Goal: Task Accomplishment & Management: Use online tool/utility

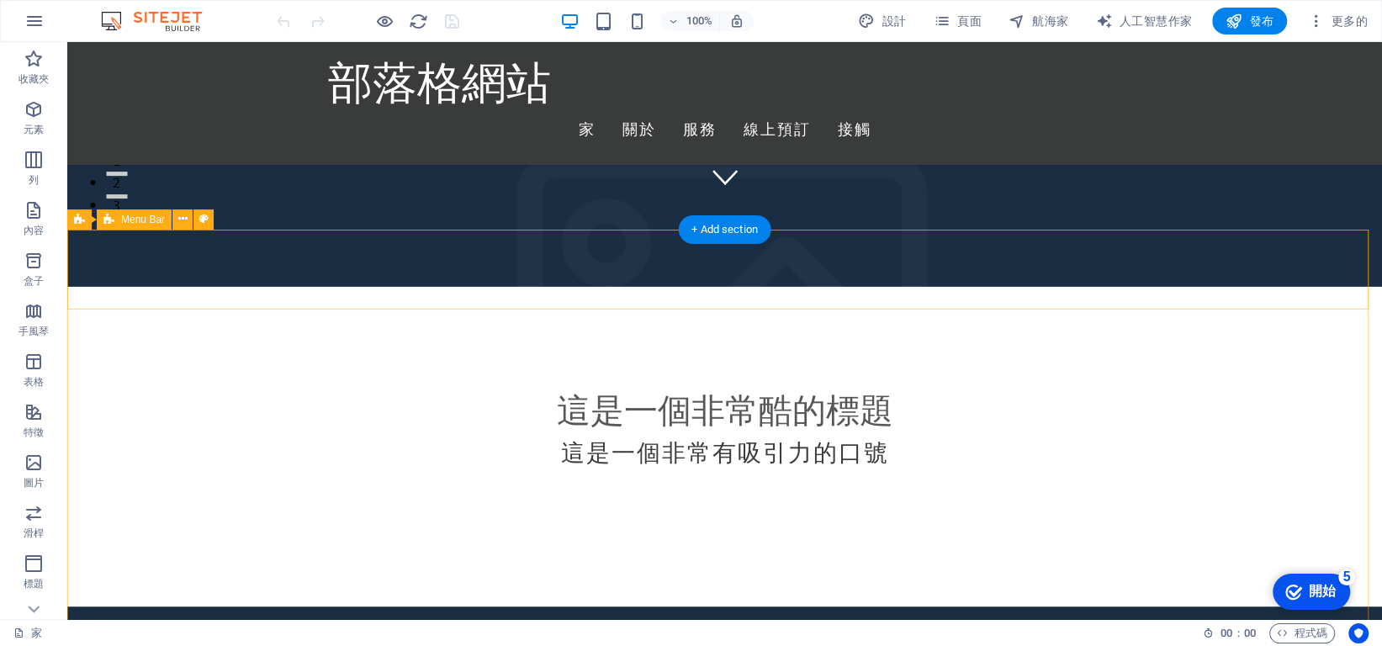
scroll to position [757, 0]
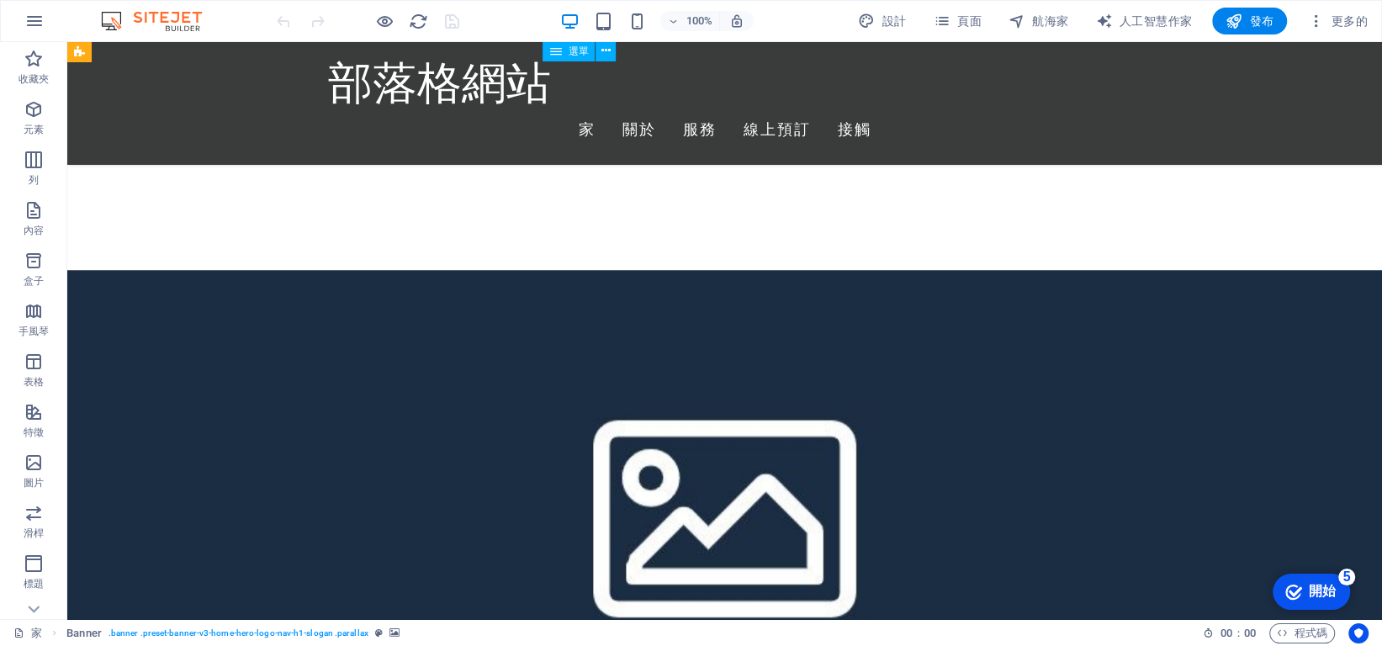
drag, startPoint x: 770, startPoint y: 64, endPoint x: 970, endPoint y: 64, distance: 200.2
click at [970, 109] on nav "家 關於 服務 線上預訂 接觸" at bounding box center [725, 130] width 794 height 42
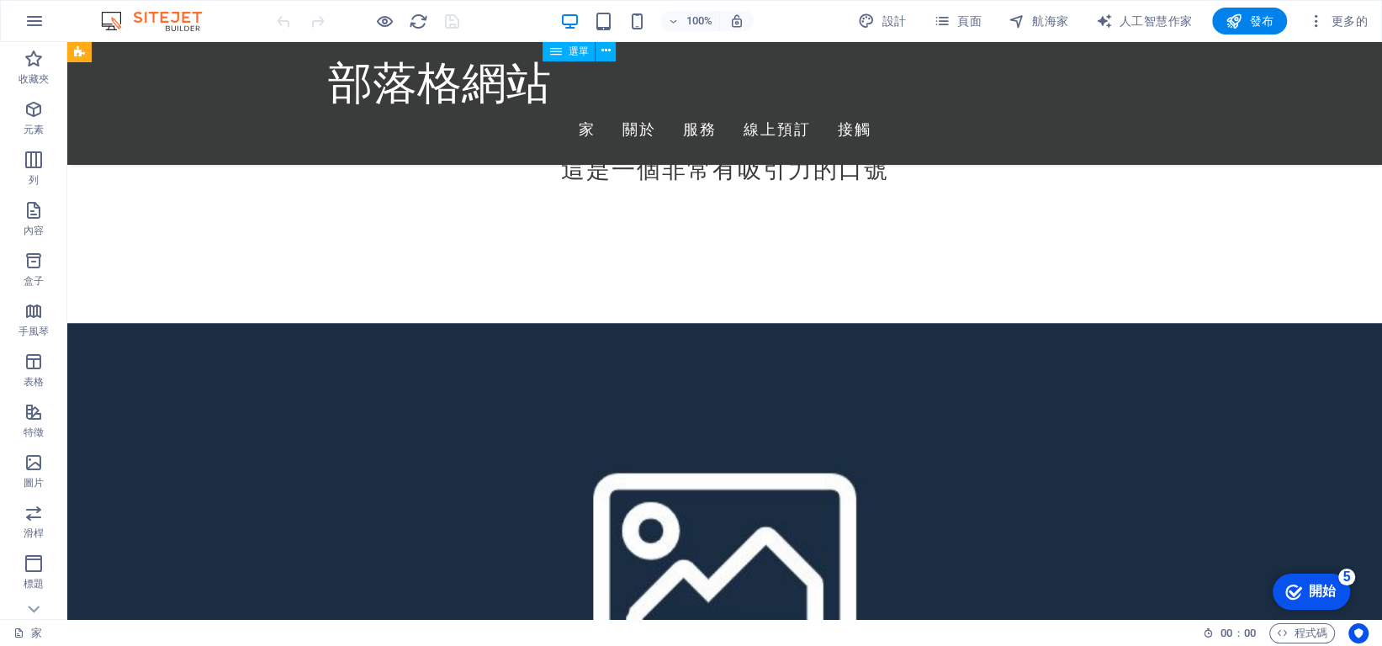
click at [955, 109] on nav "家 關於 服務 線上預訂 接觸" at bounding box center [725, 130] width 794 height 42
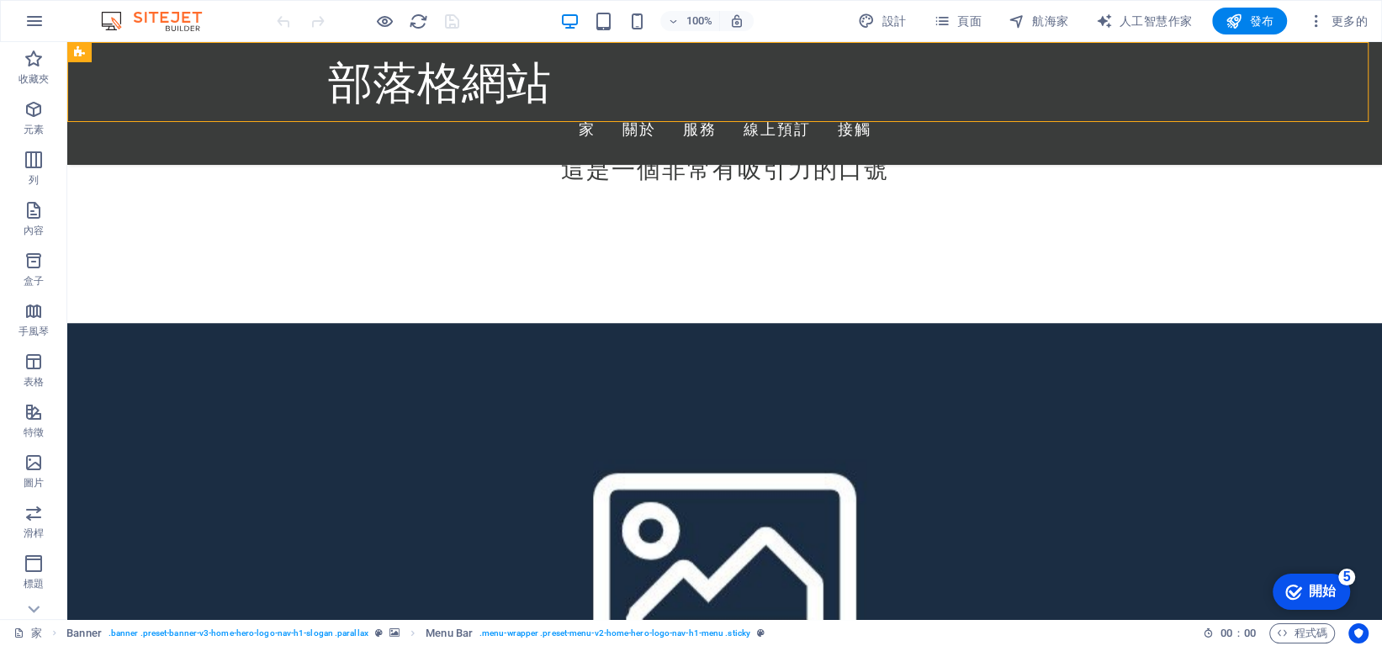
drag, startPoint x: 1043, startPoint y: 103, endPoint x: 1110, endPoint y: 98, distance: 67.6
click at [1110, 98] on div "部落格網站 家 關於 服務 線上預訂 接觸" at bounding box center [724, 103] width 1315 height 122
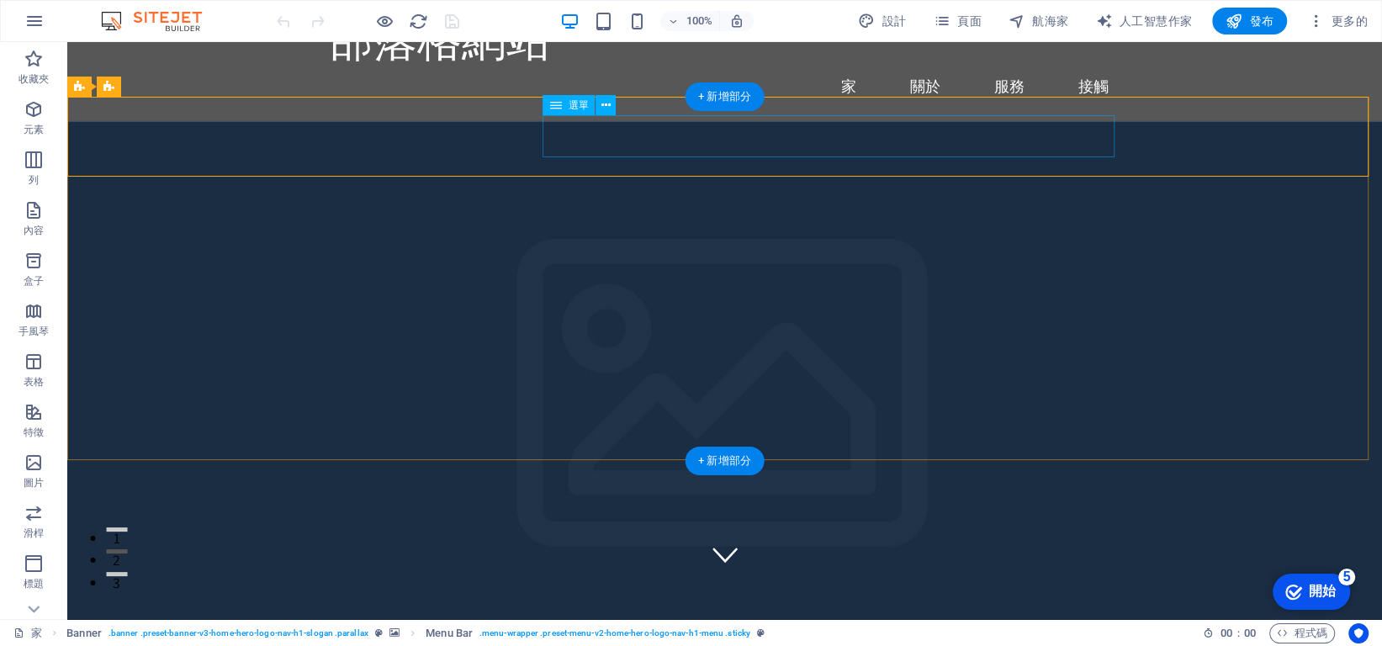
scroll to position [0, 0]
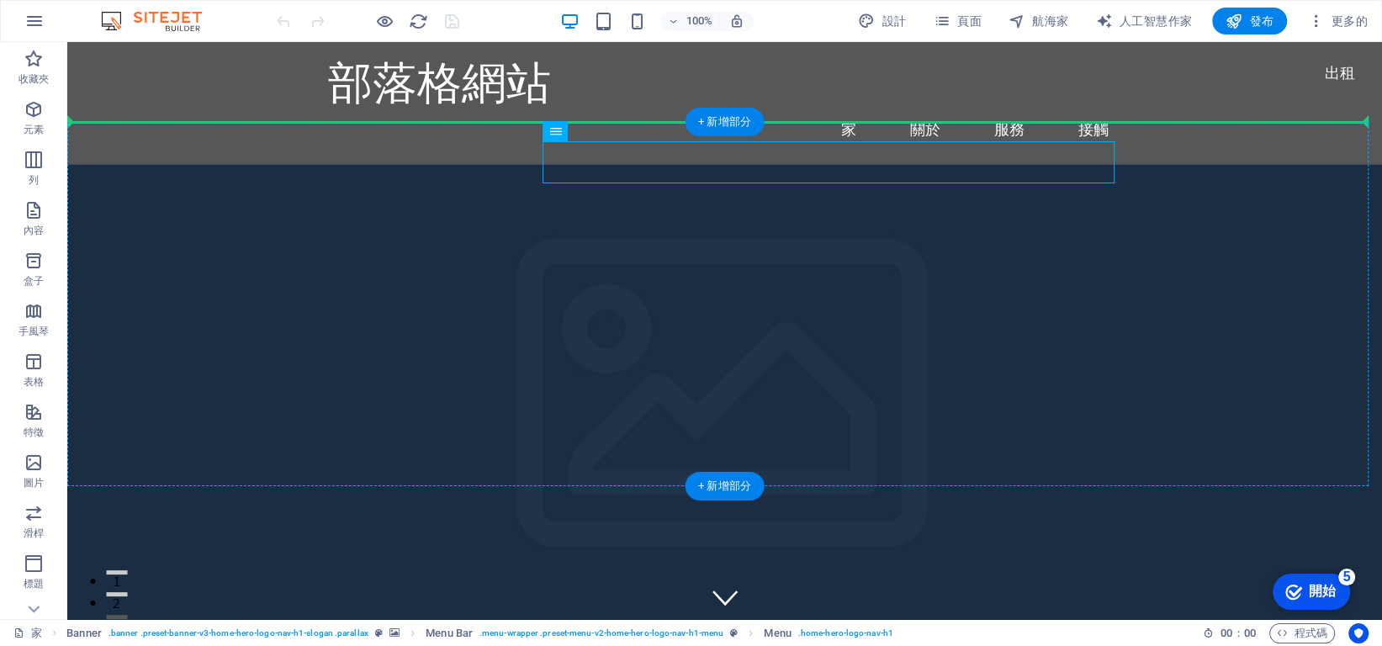
drag, startPoint x: 627, startPoint y: 176, endPoint x: 1148, endPoint y: 170, distance: 521.6
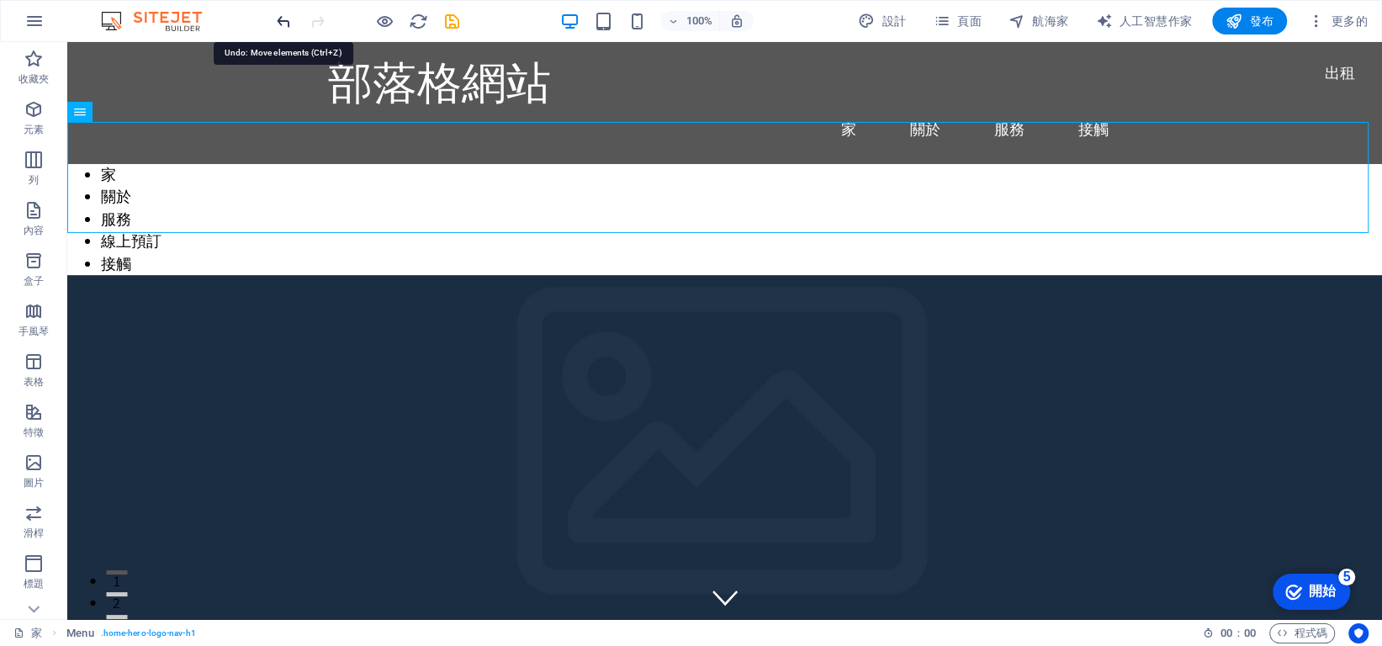
click at [283, 20] on icon "撤銷" at bounding box center [283, 21] width 19 height 19
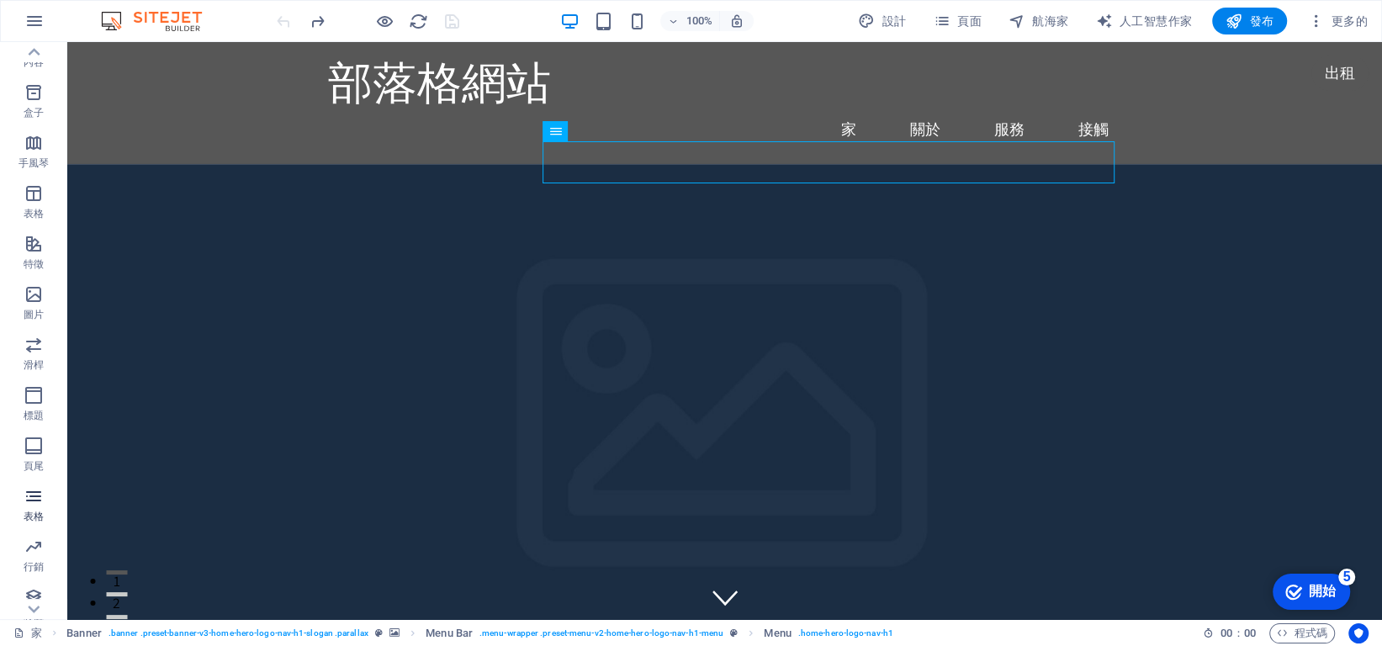
scroll to position [178, 0]
click at [41, 358] on font "滑桿" at bounding box center [34, 355] width 20 height 12
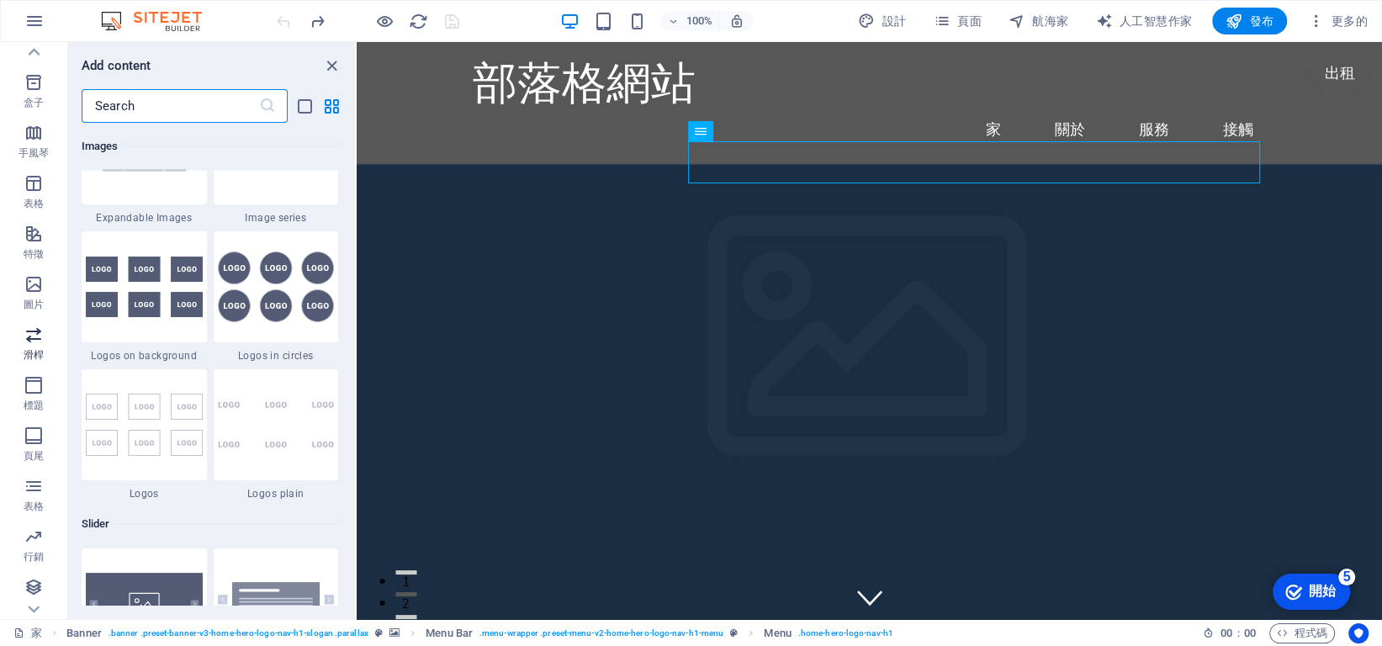
scroll to position [9536, 0]
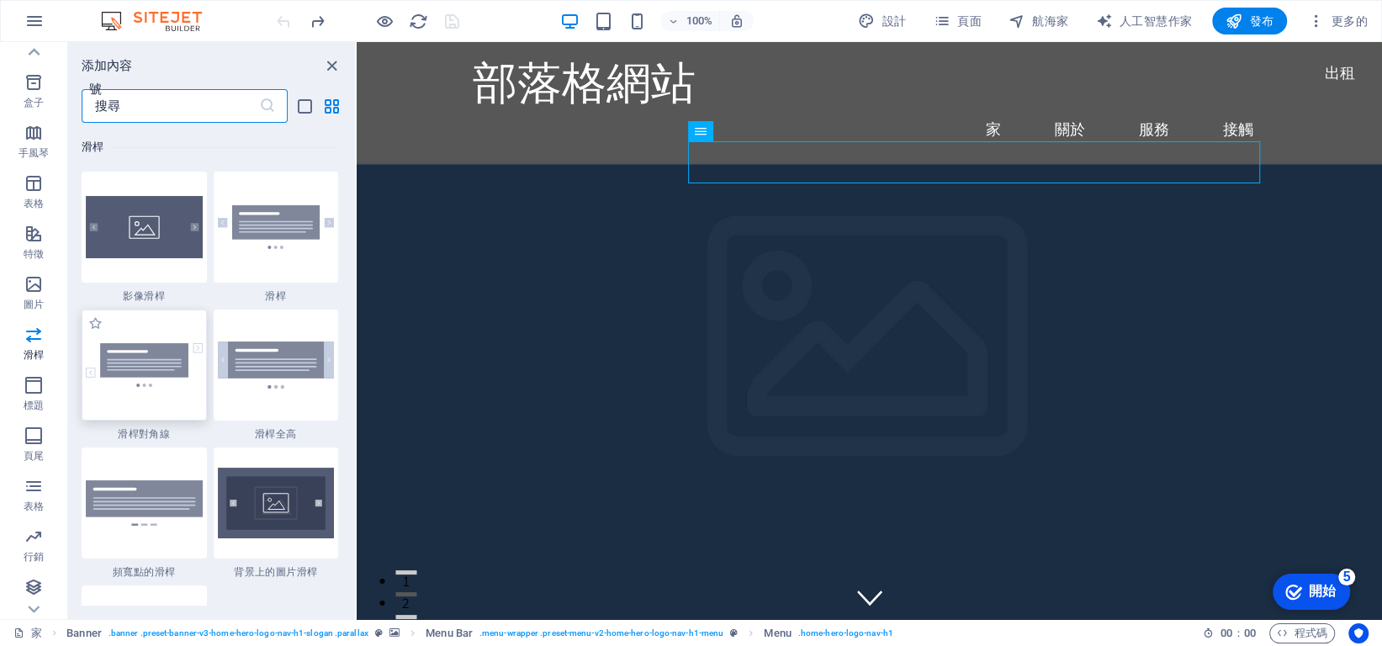
click at [162, 363] on img at bounding box center [144, 365] width 117 height 44
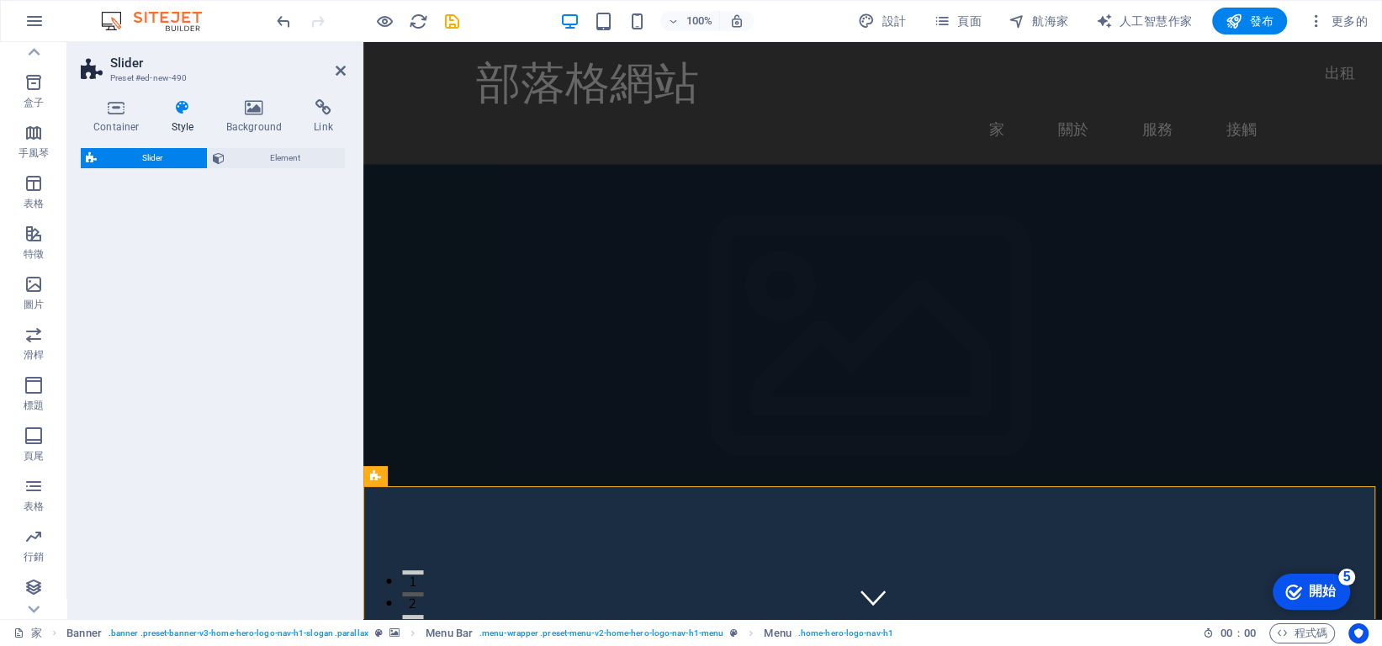
select select "rem"
select select "px"
select select "preset-slider-content-v3-diagonal"
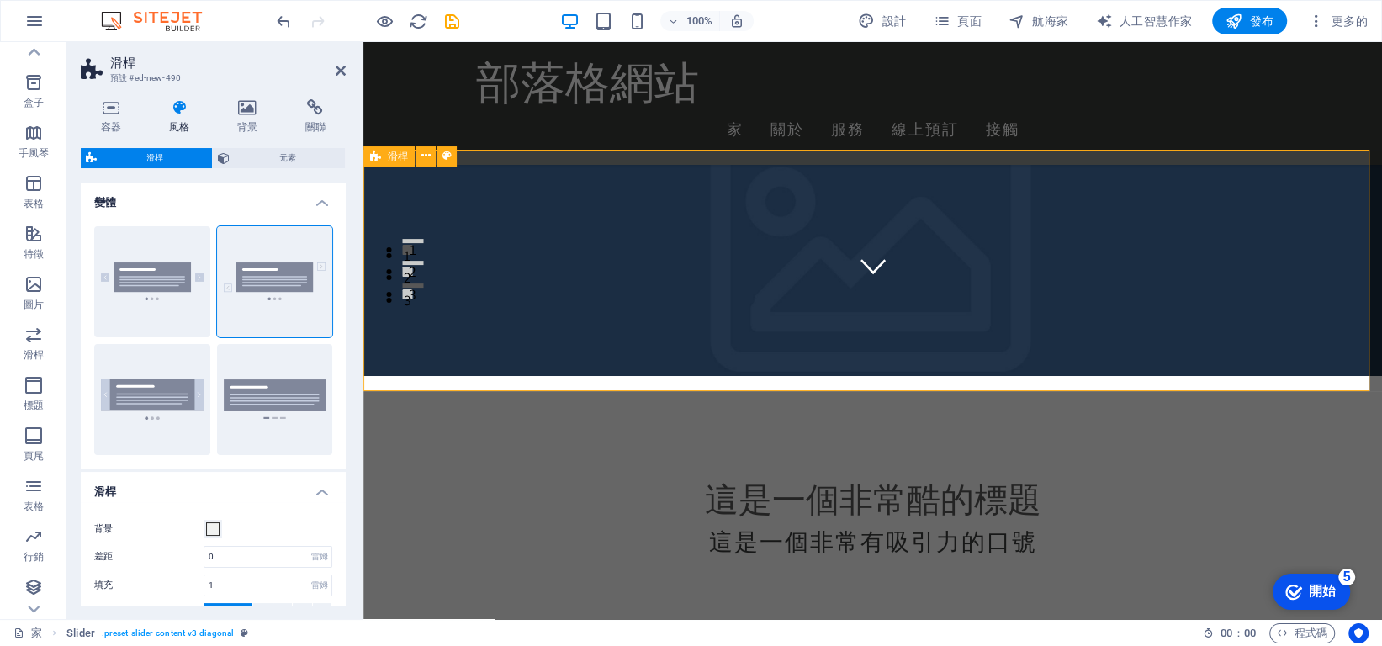
scroll to position [336, 0]
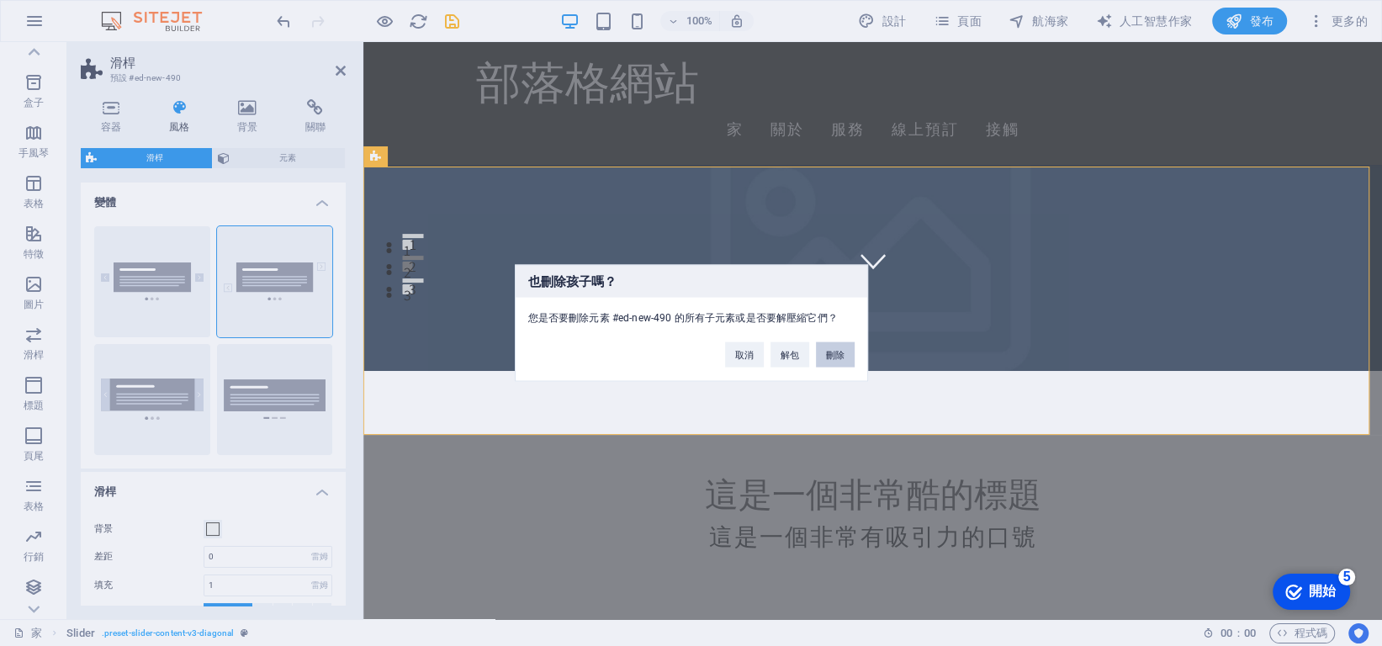
click at [852, 358] on button "刪除" at bounding box center [835, 354] width 39 height 25
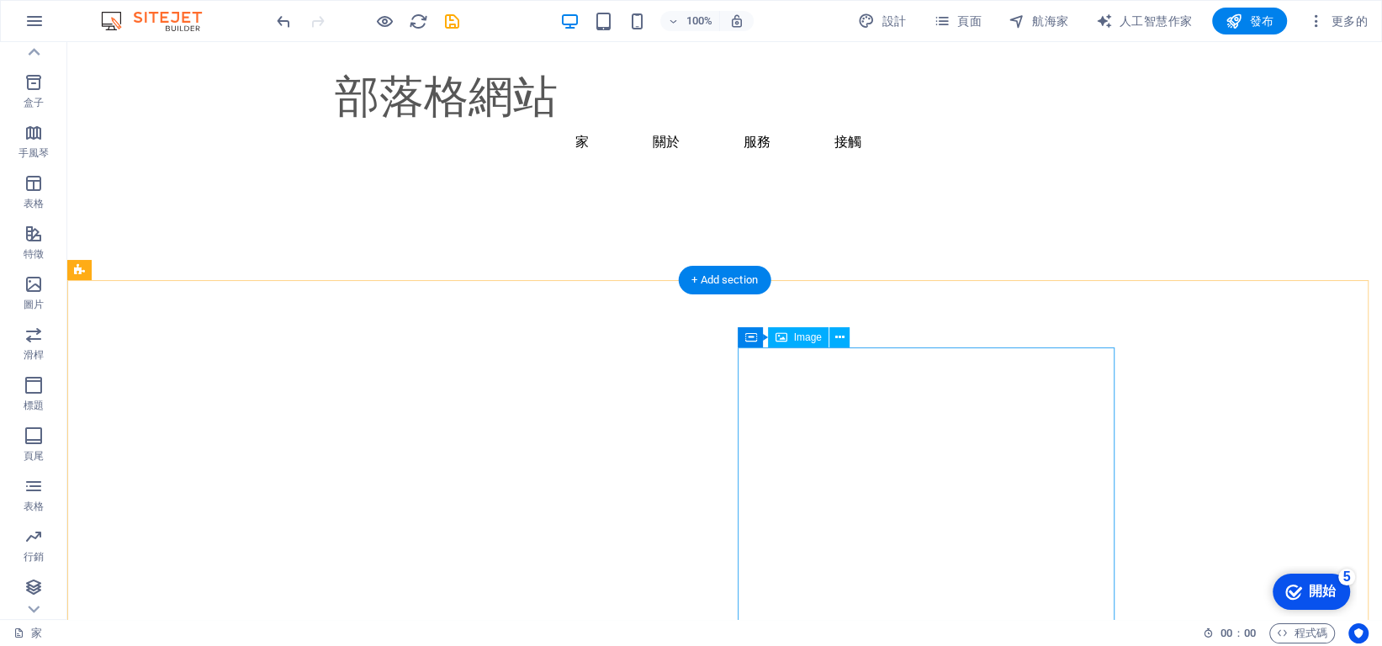
scroll to position [2524, 0]
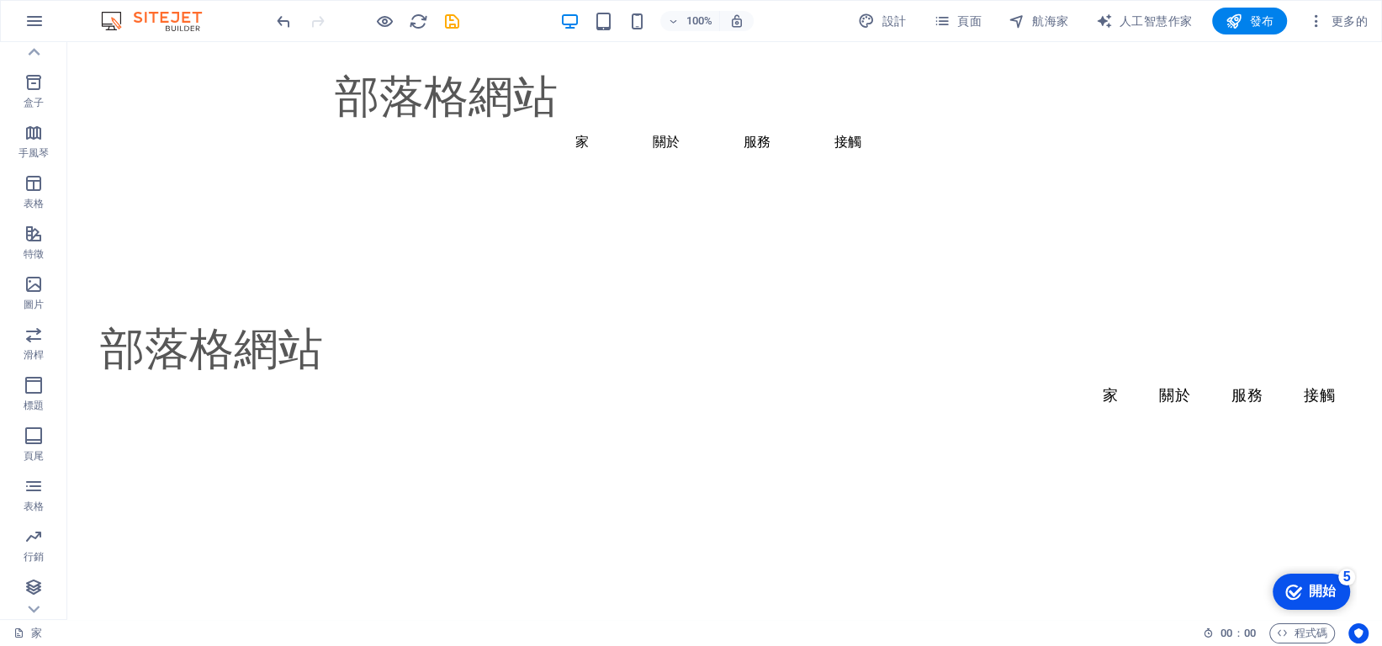
click at [1296, 603] on div "checkmark 開始 5" at bounding box center [1311, 592] width 77 height 36
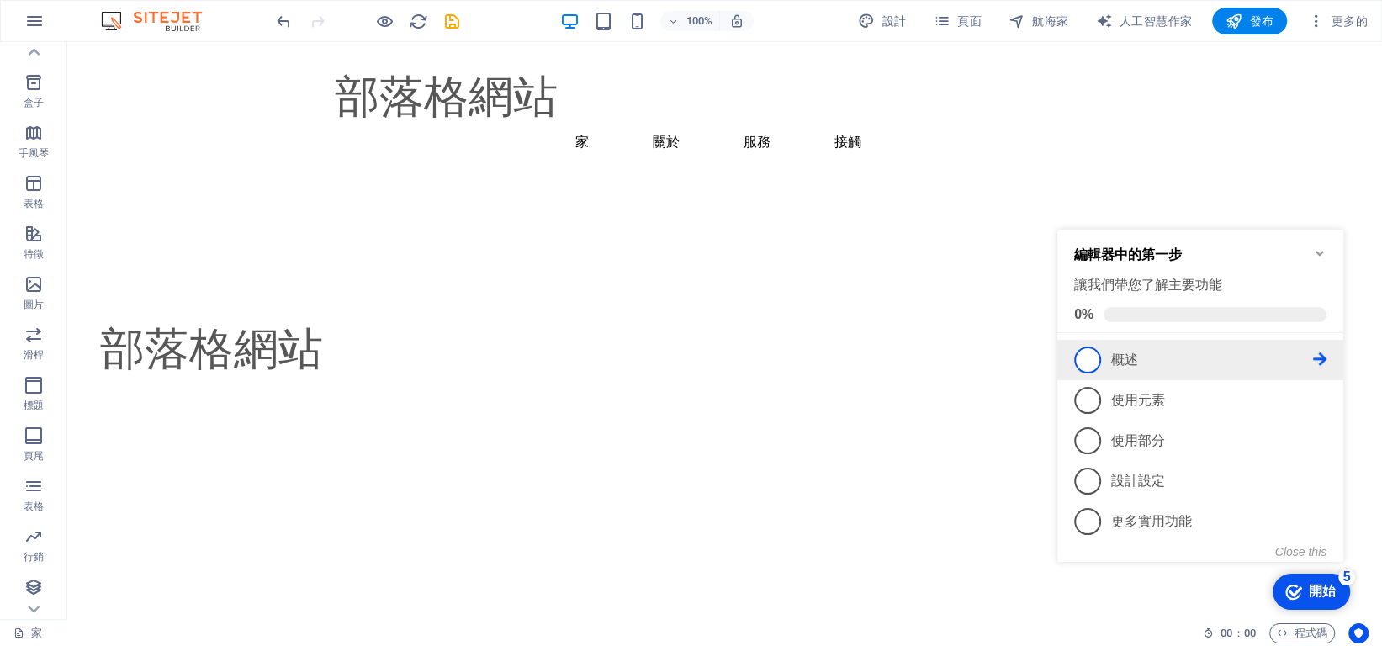
click at [1221, 371] on link "1 概述 - 不完整" at bounding box center [1200, 360] width 252 height 27
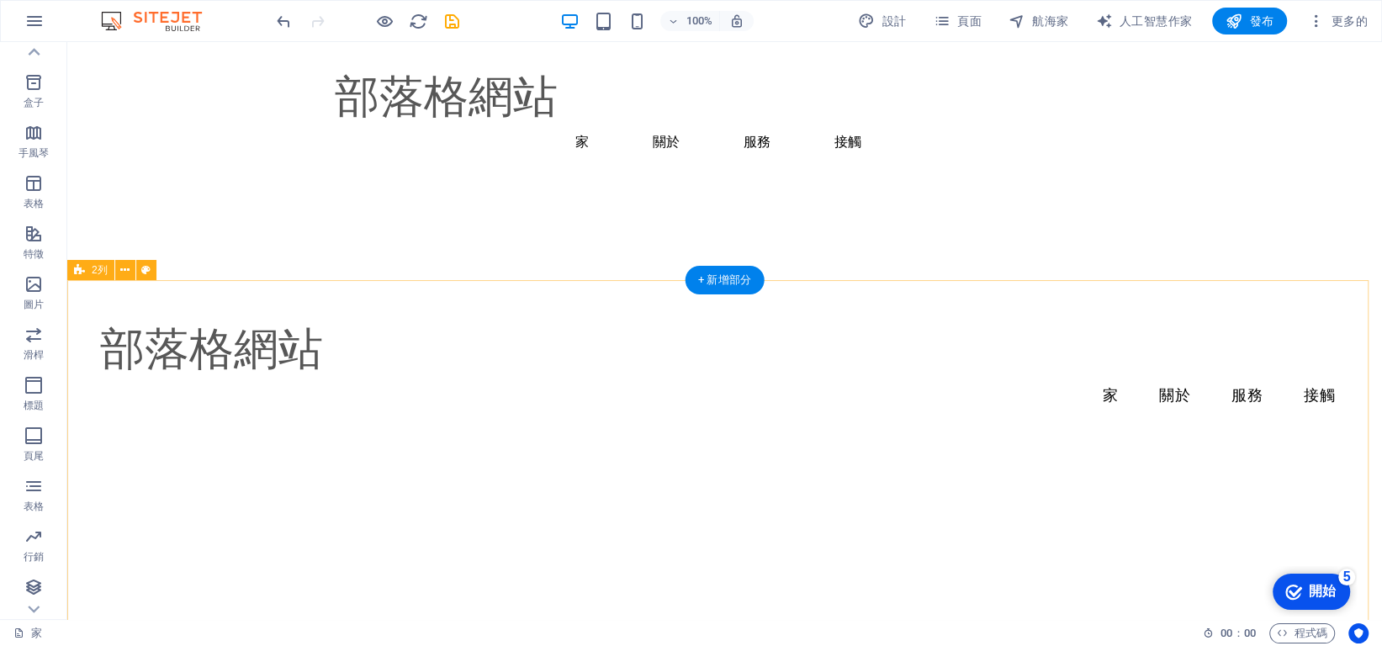
scroll to position [0, 0]
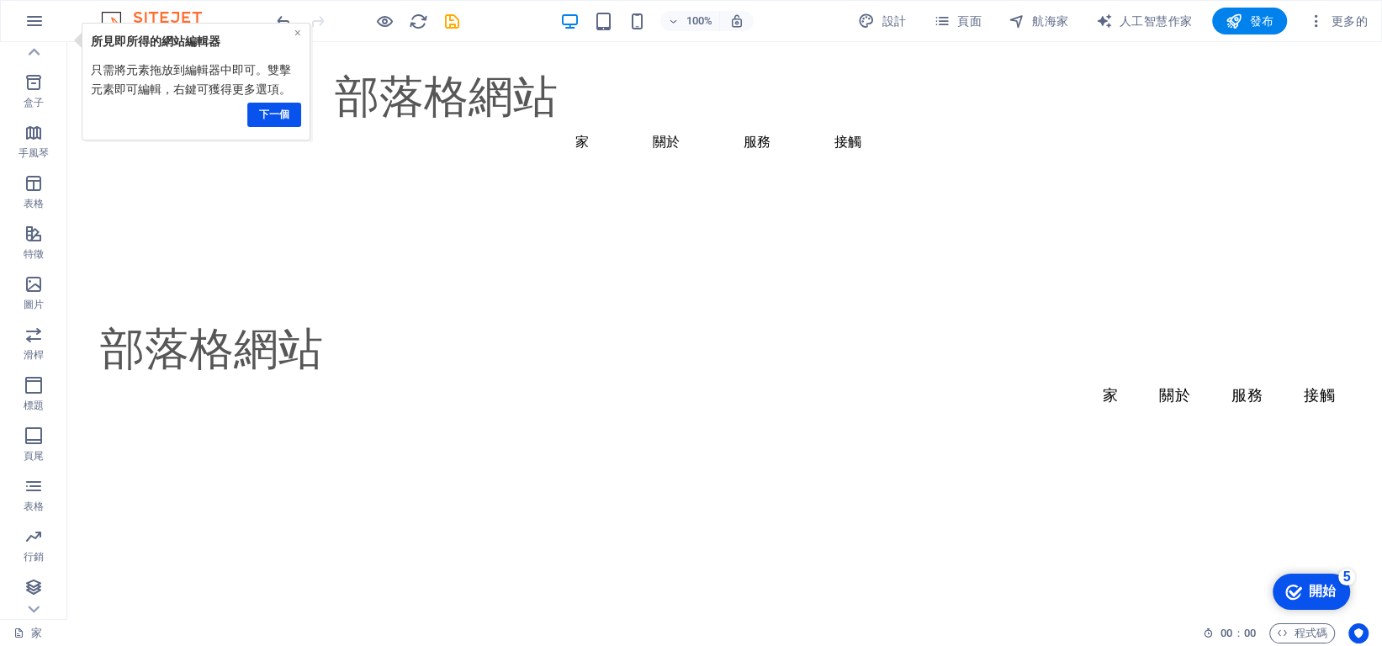
click at [296, 28] on font "×" at bounding box center [297, 31] width 7 height 13
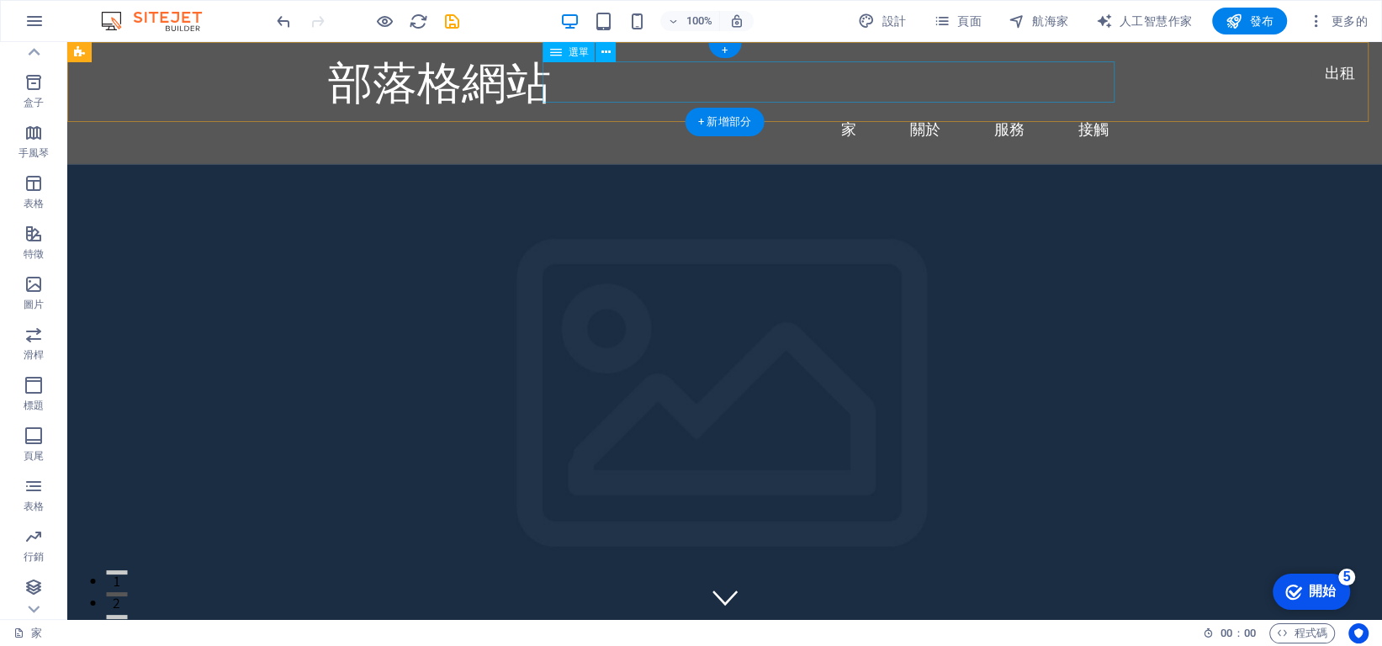
click at [943, 109] on nav "家 關於 服務 接觸" at bounding box center [725, 130] width 794 height 42
click at [908, 109] on nav "家 關於 服務 接觸" at bounding box center [725, 130] width 794 height 42
click at [910, 109] on nav "家 關於 服務 接觸" at bounding box center [725, 130] width 794 height 42
select select
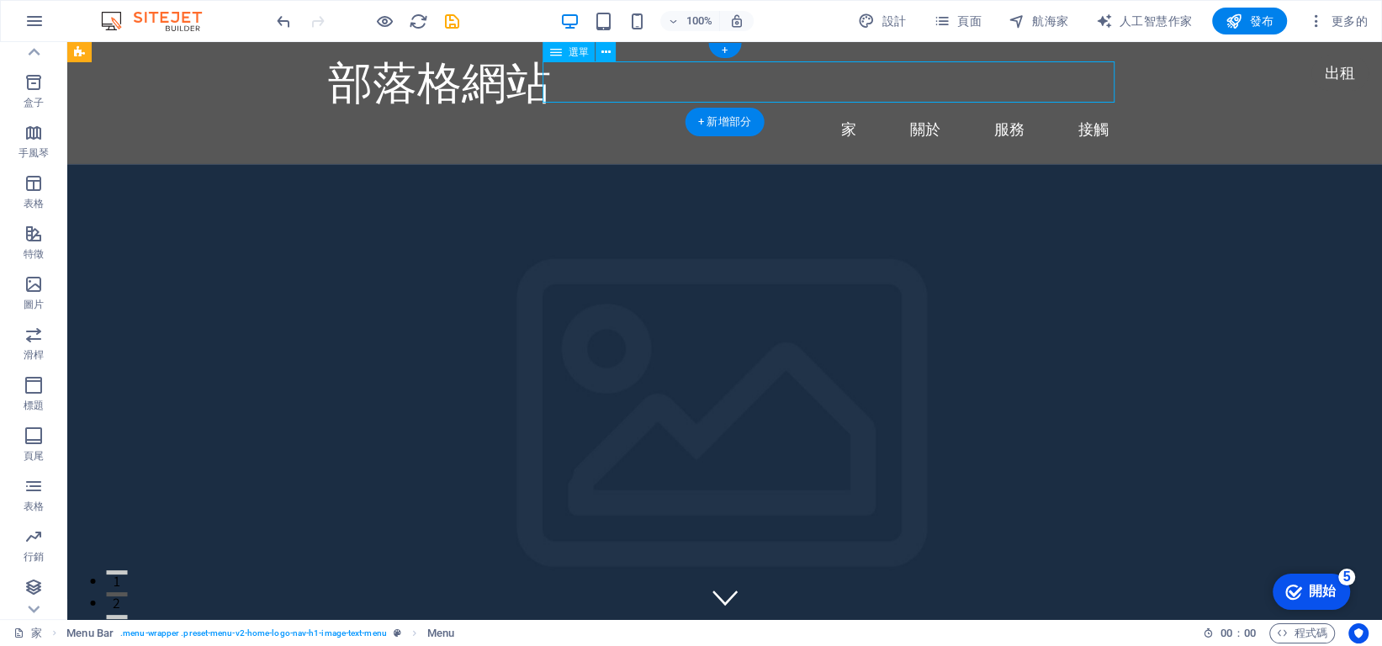
select select
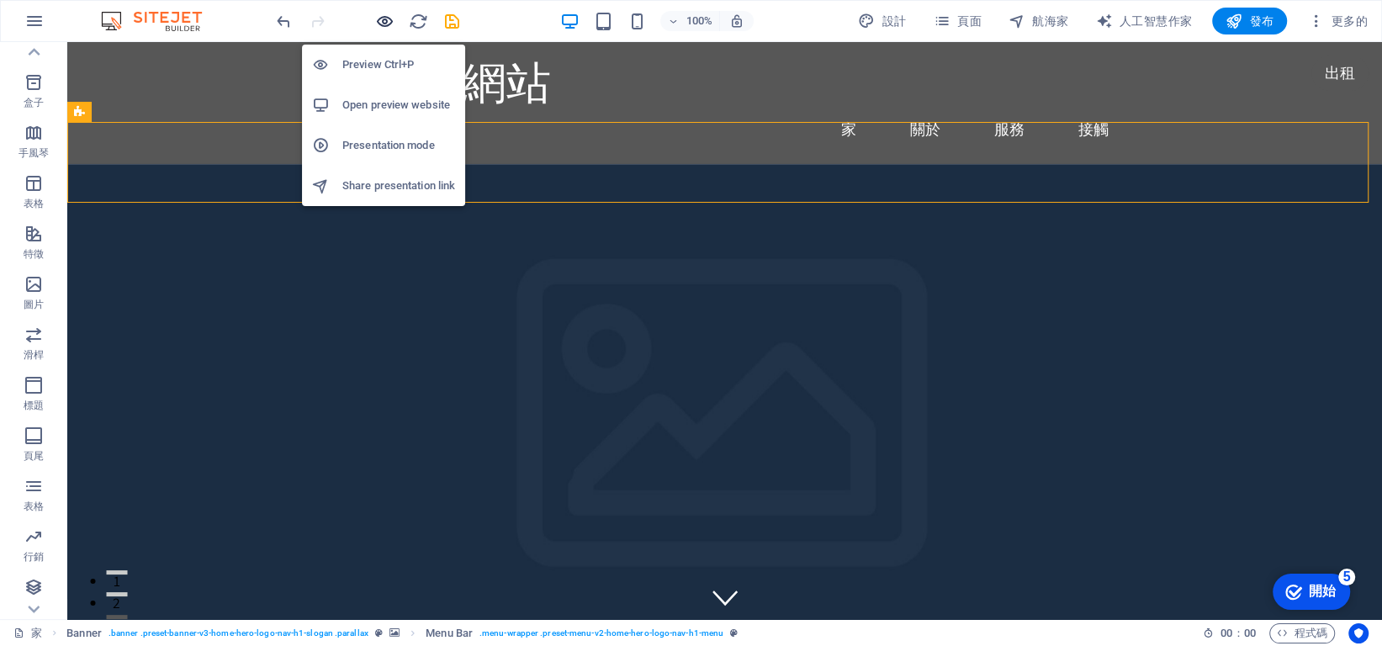
click at [385, 18] on icon "button" at bounding box center [384, 21] width 19 height 19
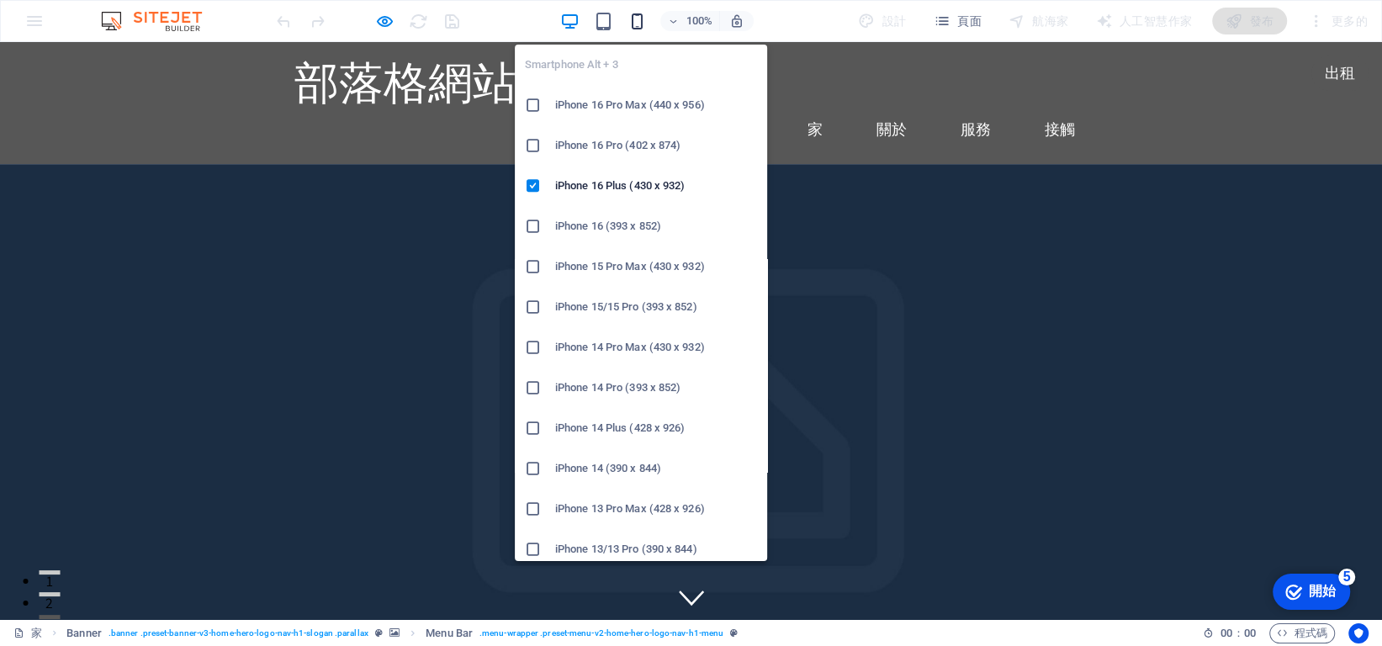
click at [632, 22] on icon "button" at bounding box center [637, 21] width 19 height 19
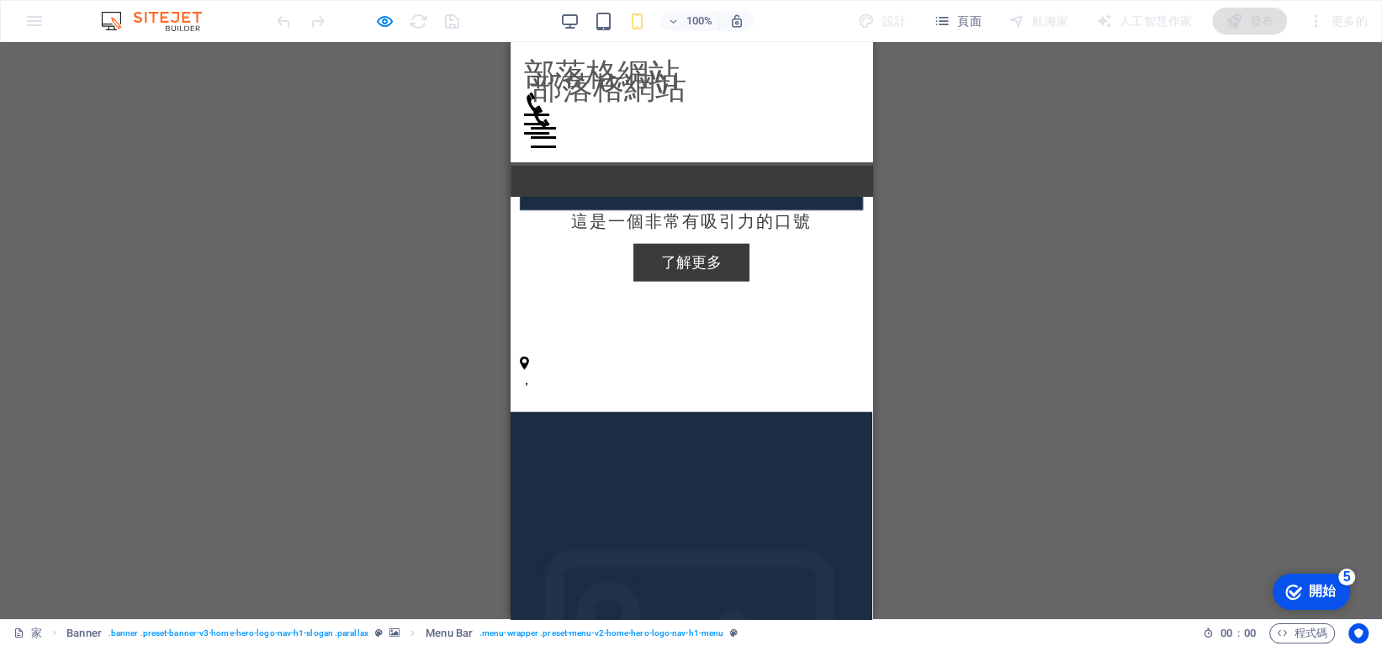
scroll to position [3164, 0]
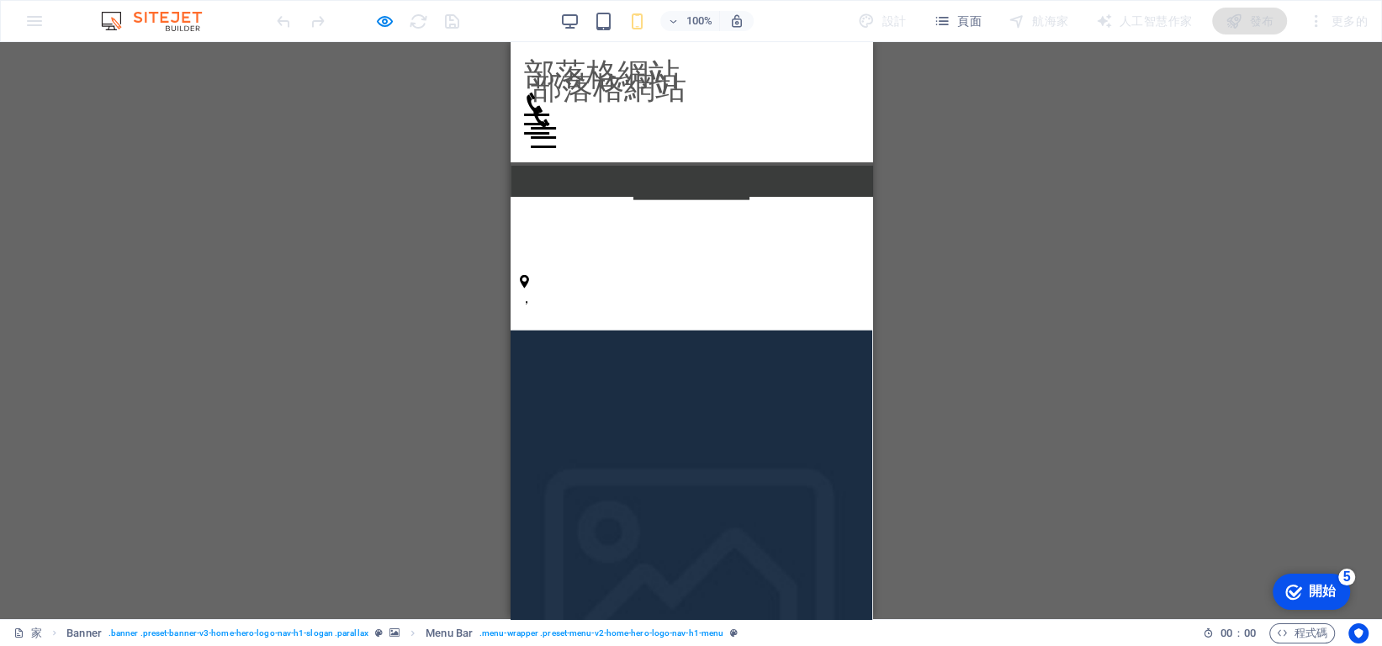
click at [1026, 265] on div "氫 橫幅 容器 選單列 選單 選單 選單列 選單列 橫幅 Spacer H3 滑桿 Slider 氫 滑桿 文字 容器 容器 選單 容器 Container …" at bounding box center [691, 330] width 1382 height 577
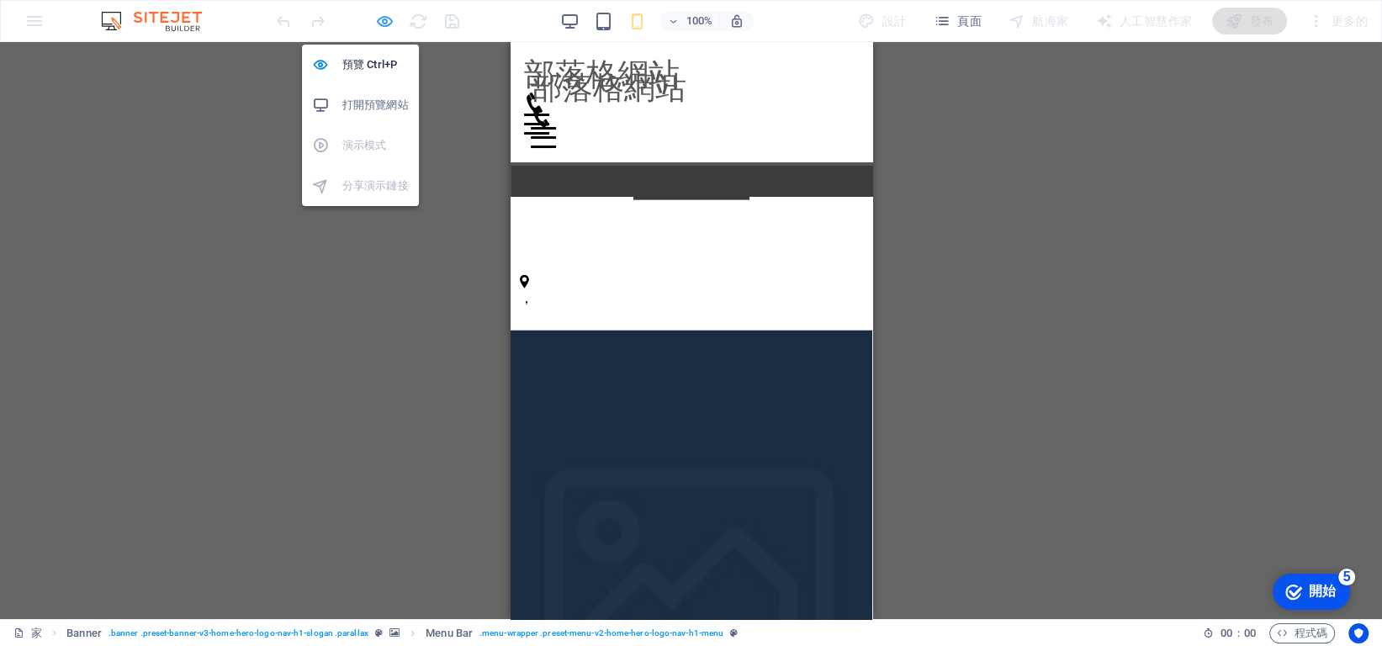
click at [376, 19] on icon "button" at bounding box center [384, 21] width 19 height 19
drag, startPoint x: 376, startPoint y: 19, endPoint x: 444, endPoint y: 33, distance: 69.6
click at [376, 19] on icon "button" at bounding box center [384, 21] width 19 height 19
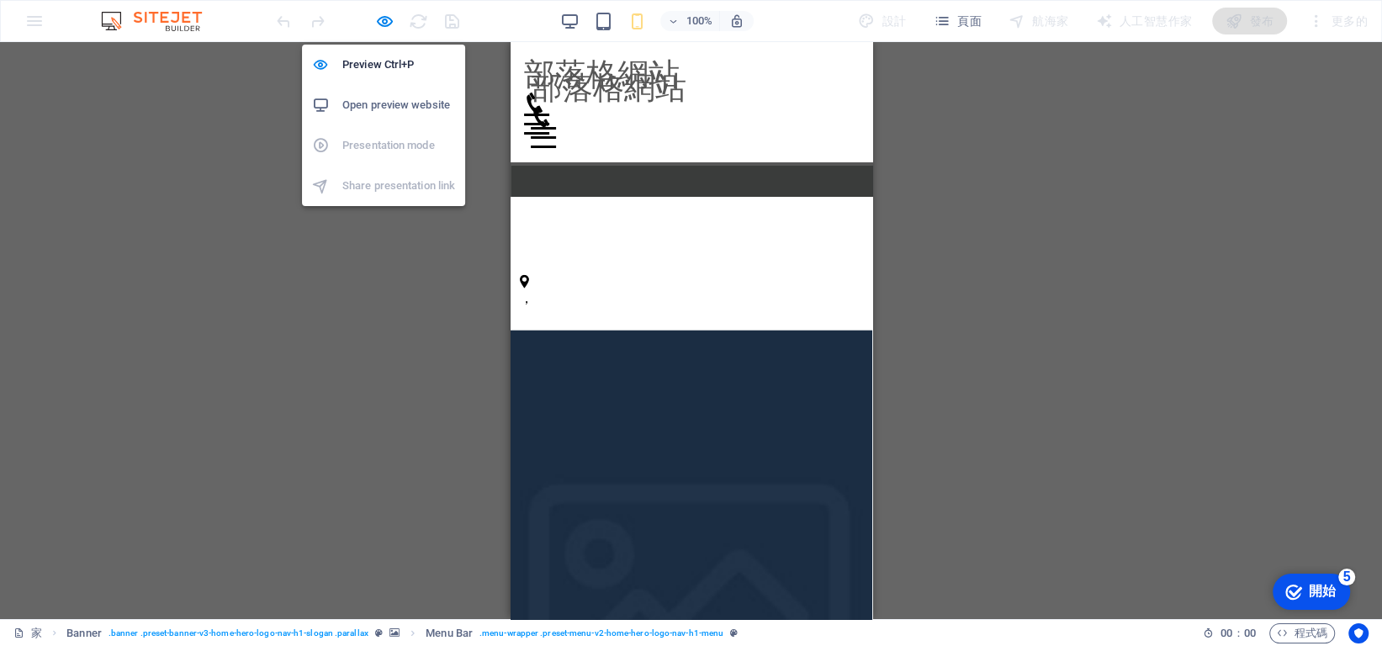
click at [384, 17] on icon "button" at bounding box center [384, 21] width 19 height 19
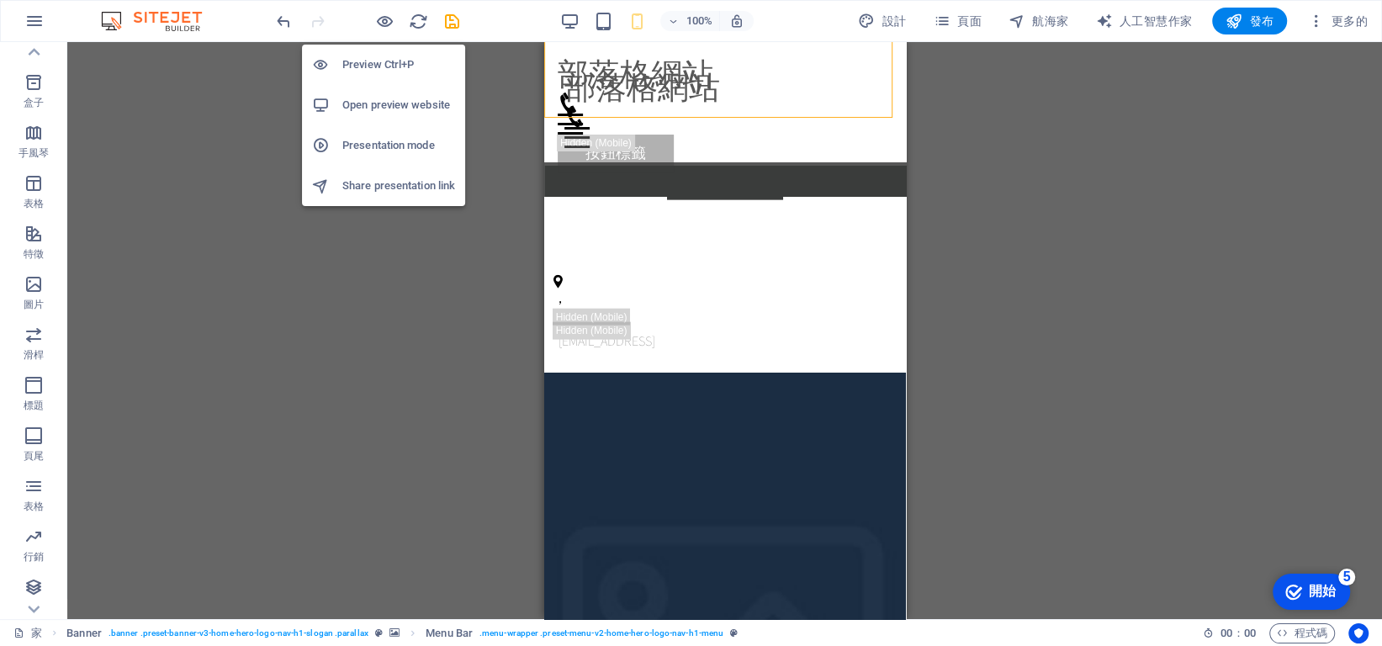
scroll to position [3184, 0]
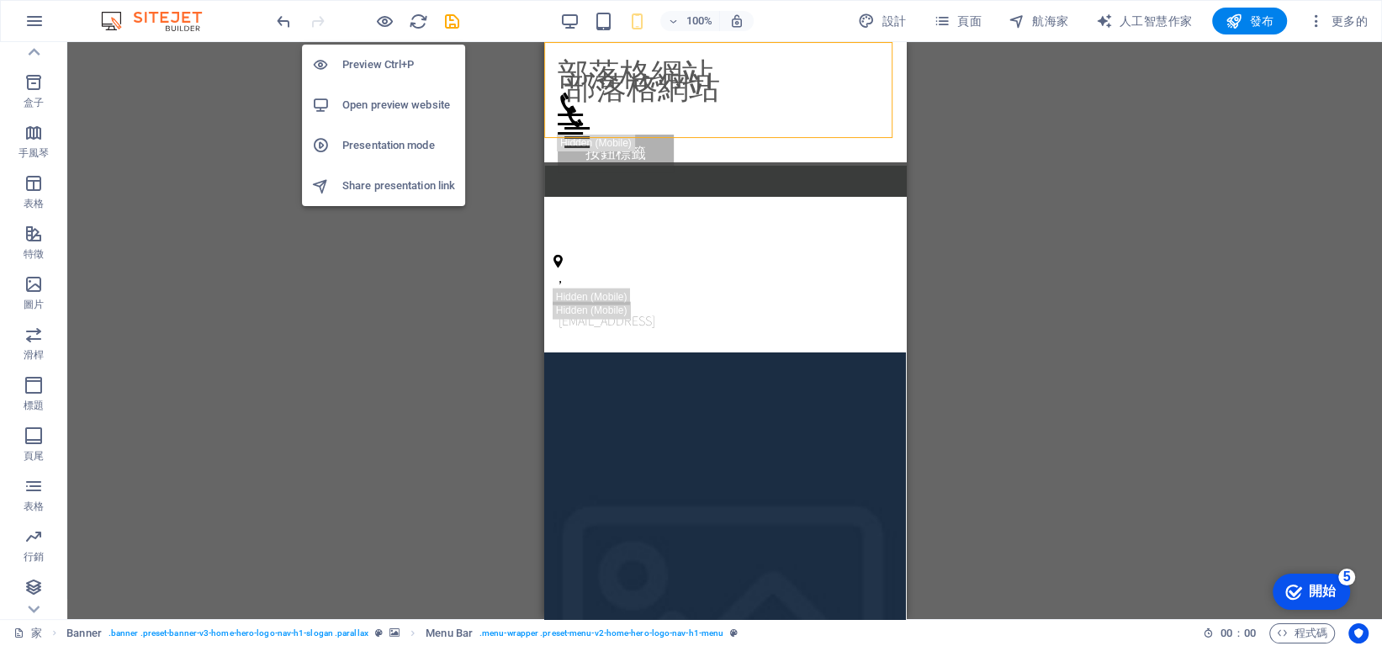
click at [390, 109] on h6 "Open preview website" at bounding box center [398, 105] width 113 height 20
click at [387, 22] on icon "button" at bounding box center [384, 21] width 19 height 19
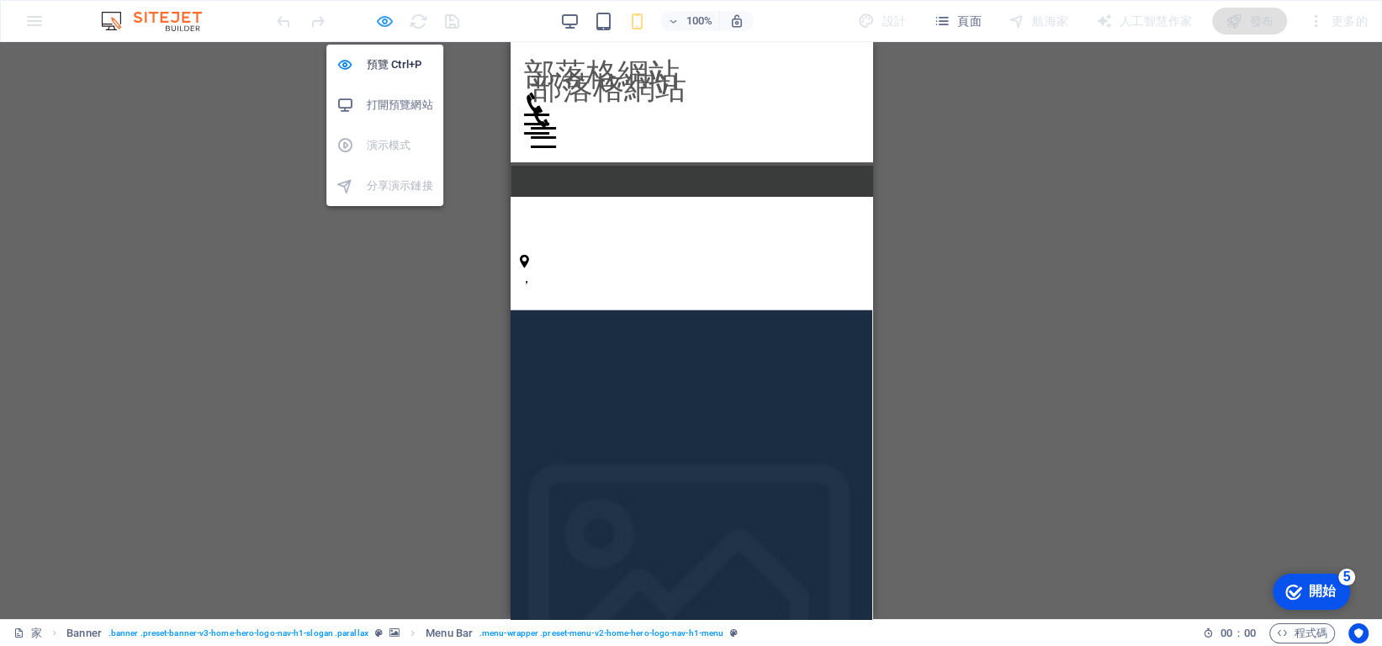
scroll to position [3164, 0]
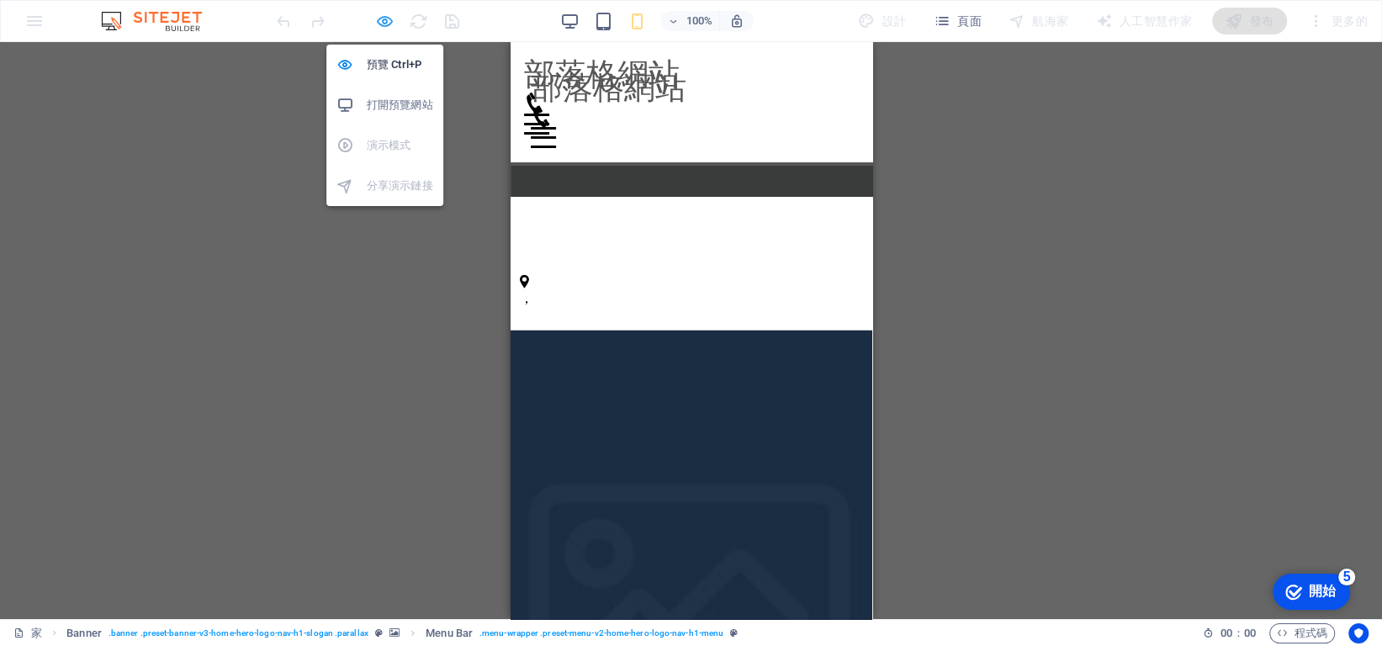
click at [387, 22] on icon "button" at bounding box center [384, 21] width 19 height 19
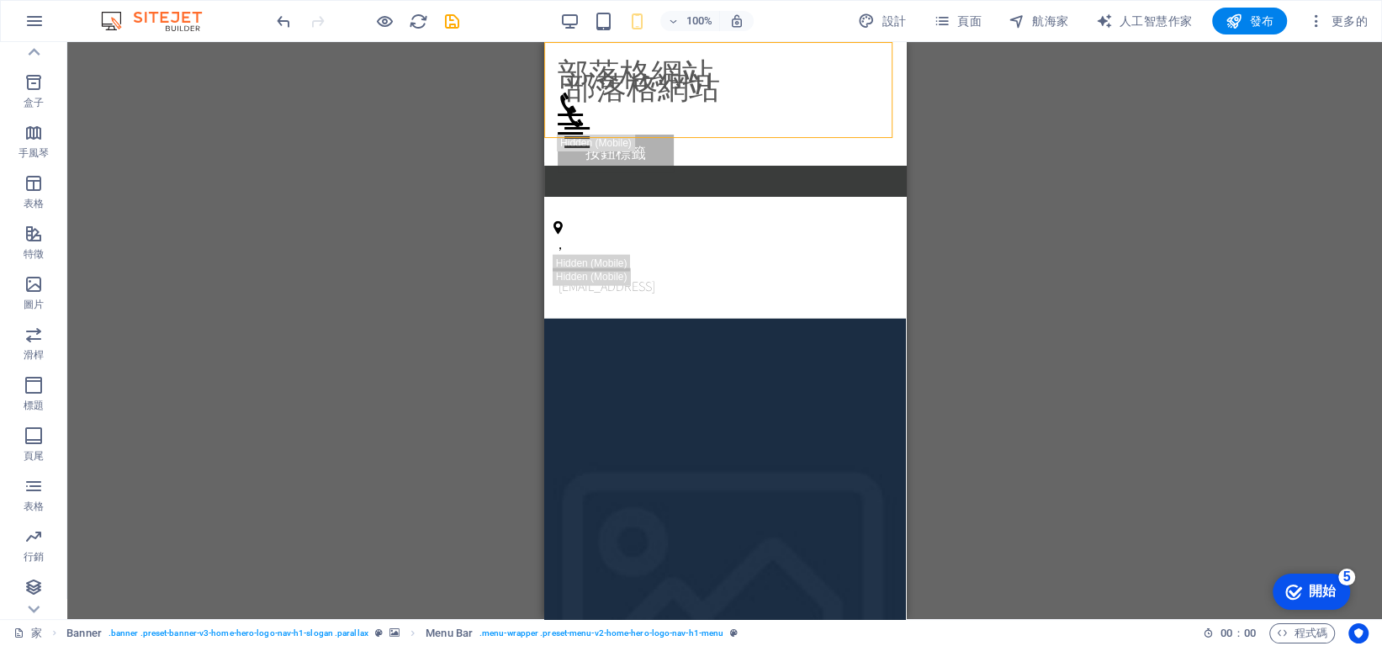
scroll to position [2599, 0]
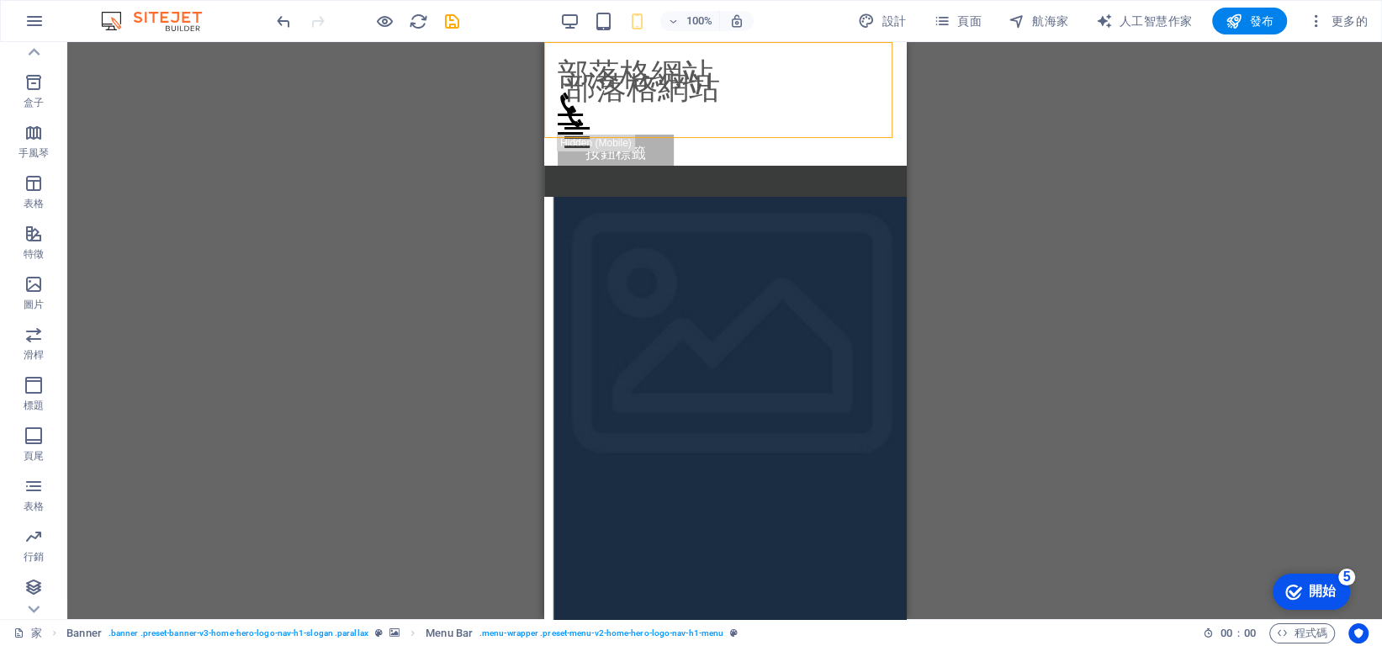
click at [584, 22] on div "100%" at bounding box center [656, 21] width 194 height 27
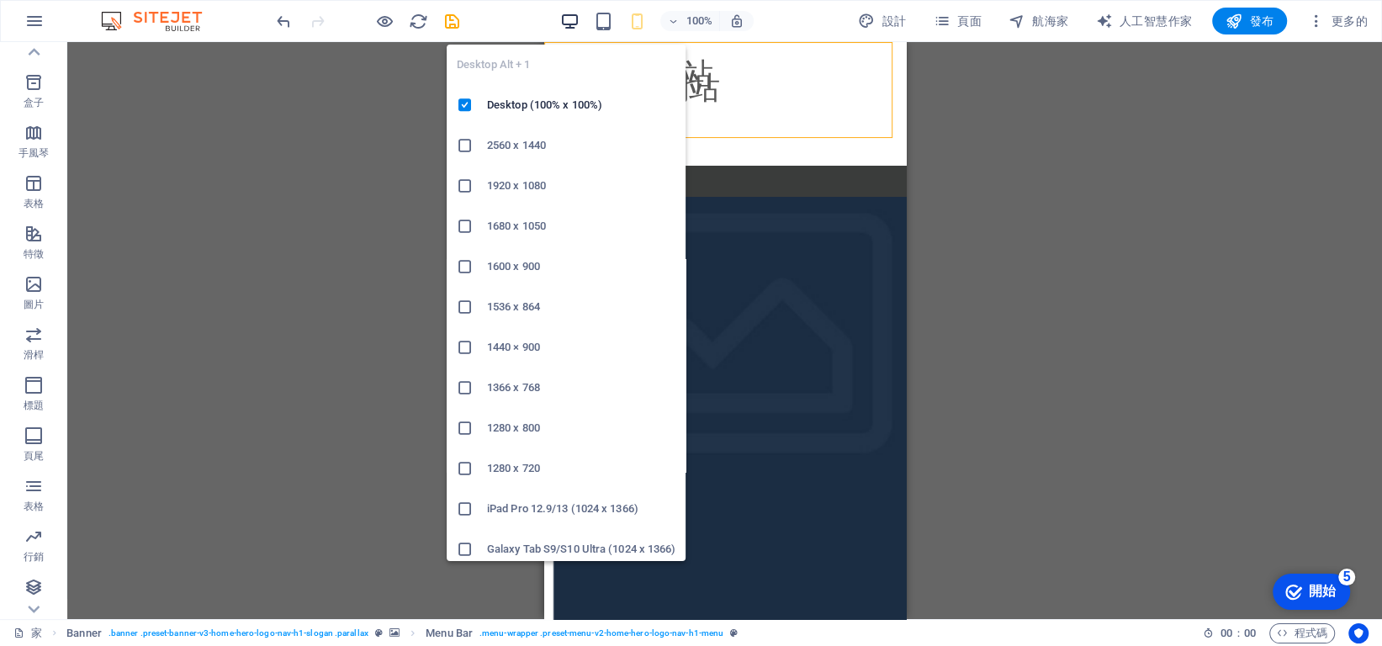
click at [566, 19] on icon "button" at bounding box center [569, 21] width 19 height 19
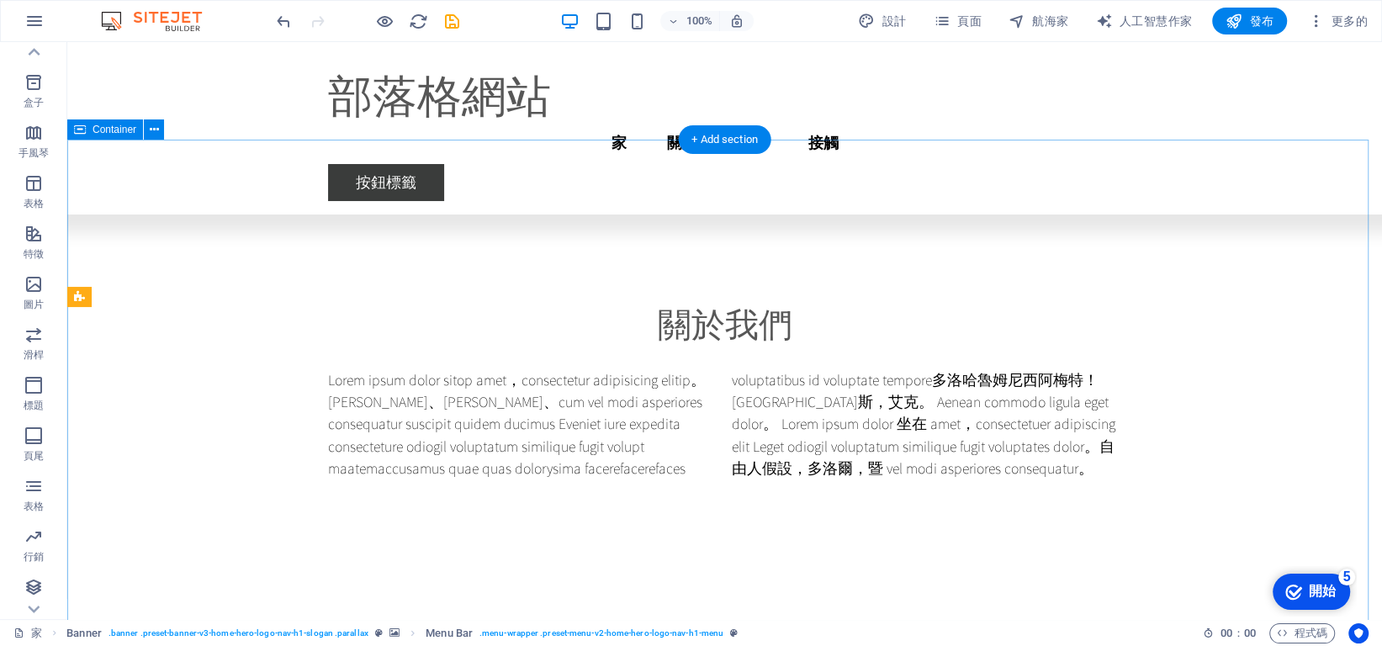
scroll to position [6913, 0]
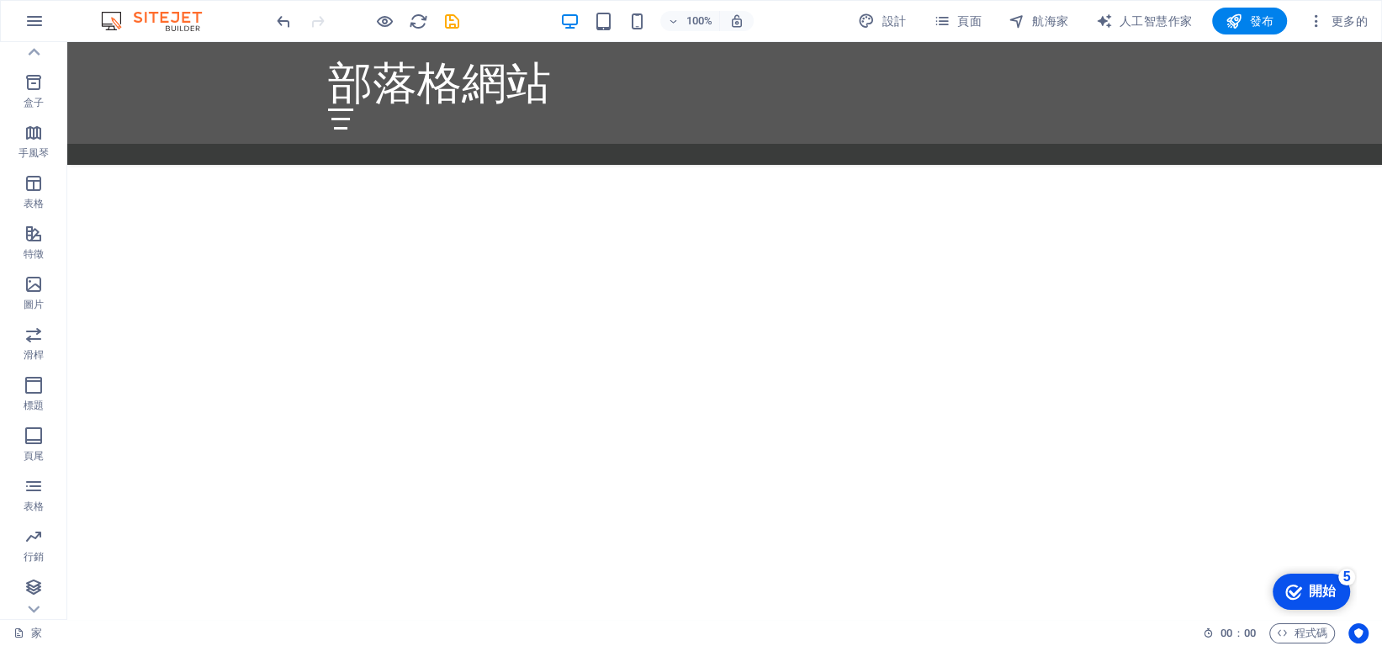
scroll to position [1480, 0]
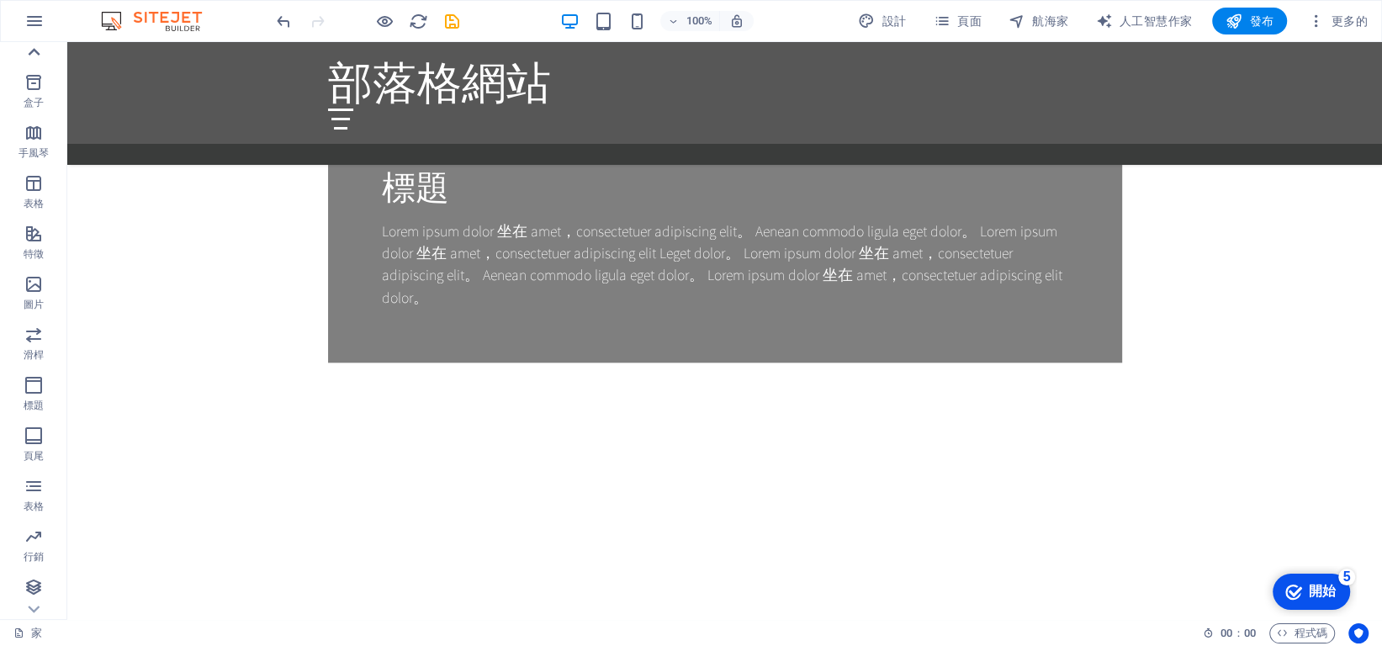
click at [45, 53] on div at bounding box center [33, 52] width 67 height 20
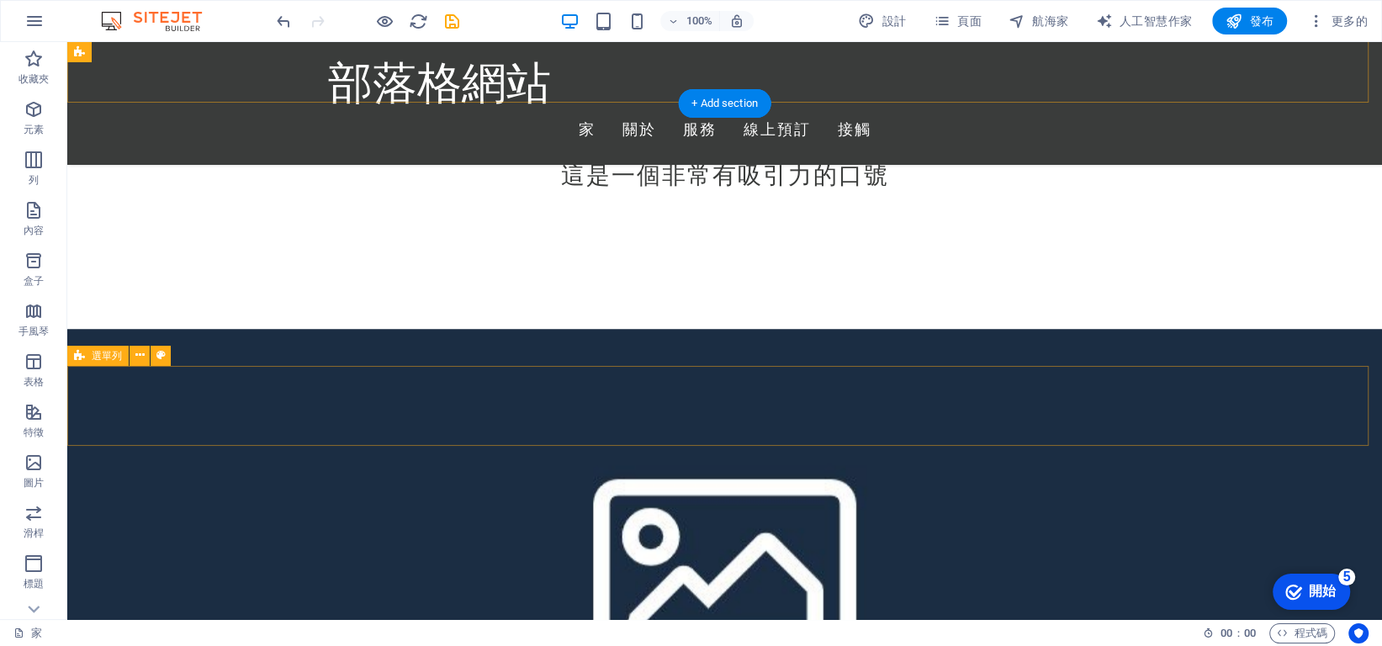
scroll to position [302, 0]
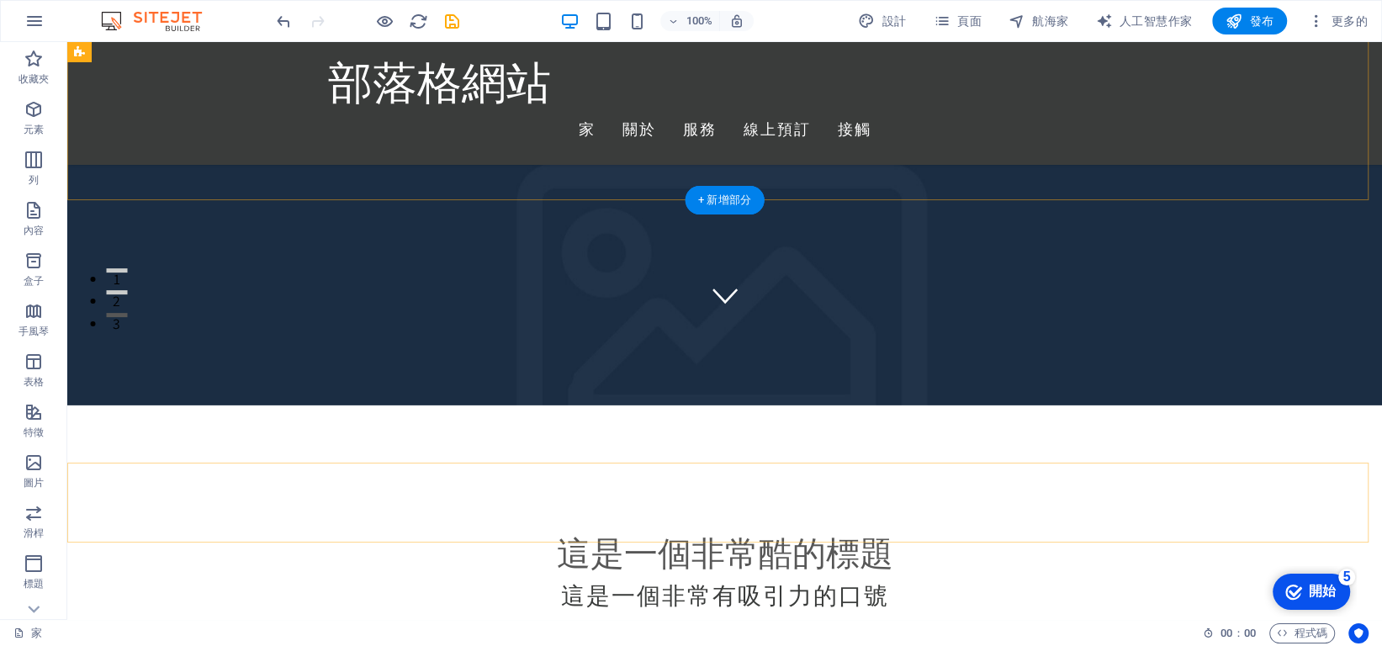
click at [125, 74] on div "部落格網站 家 關於 服務 線上預訂 接觸" at bounding box center [724, 103] width 1315 height 122
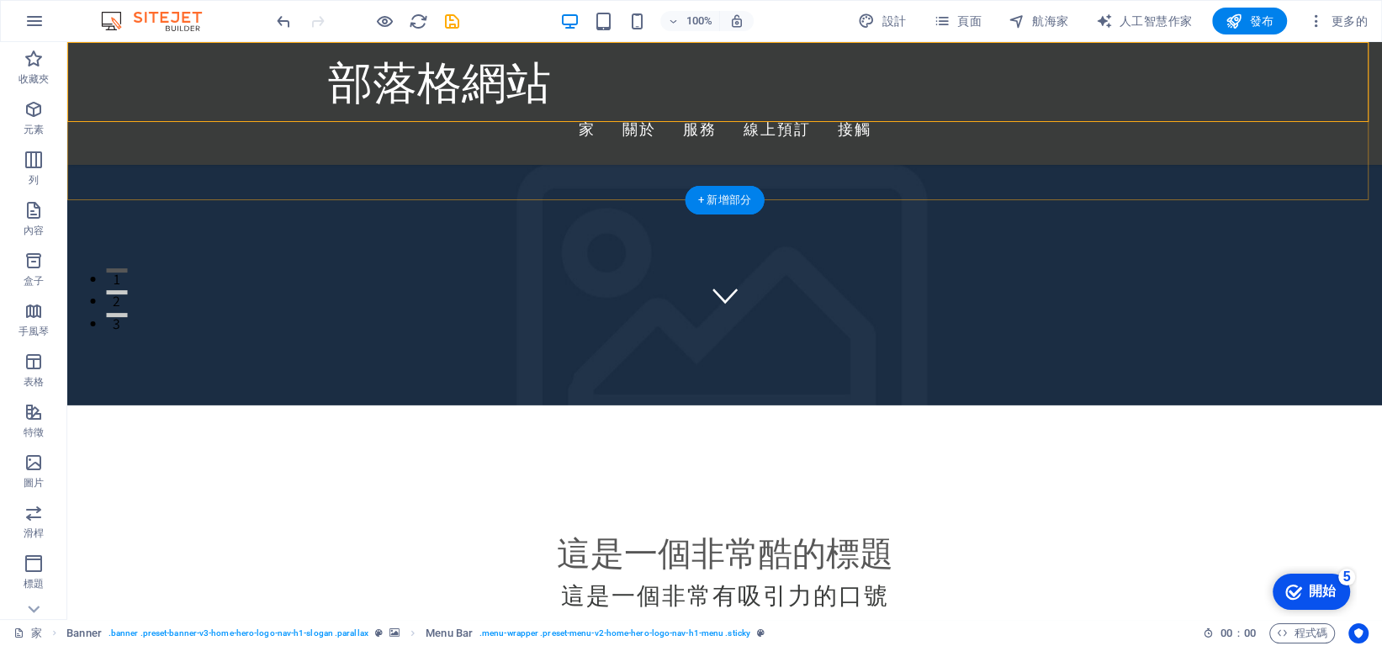
click at [519, 114] on div "部落格網站 家 關於 服務 線上預訂 接觸" at bounding box center [724, 103] width 1315 height 122
click at [170, 102] on div "部落格網站 家 關於 服務 線上預訂 接觸" at bounding box center [724, 103] width 1315 height 122
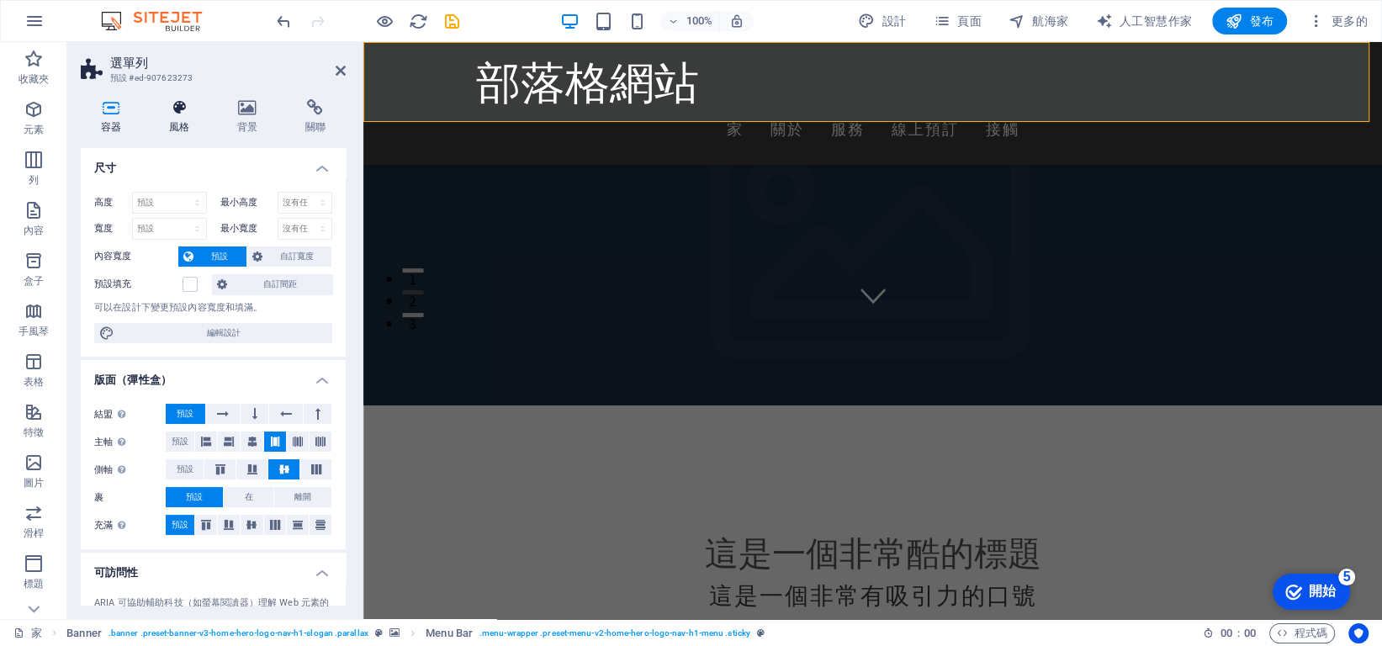
click at [168, 113] on icon at bounding box center [179, 107] width 61 height 17
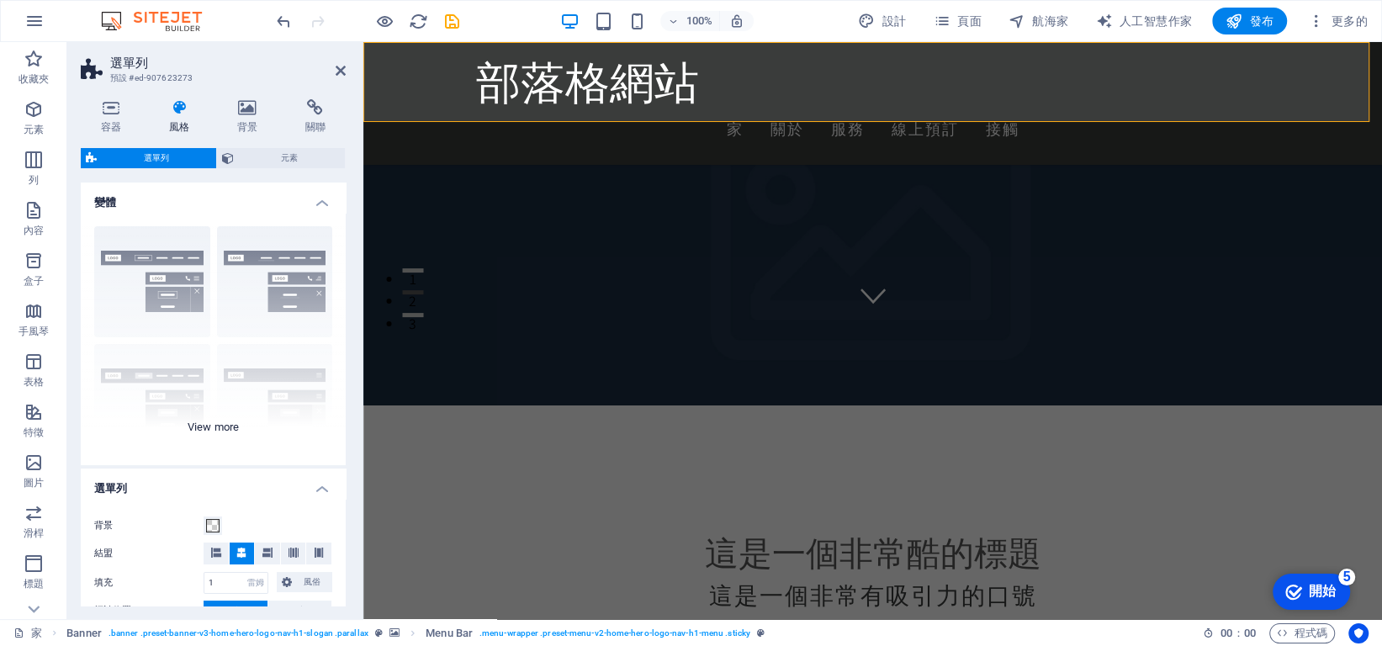
click at [236, 257] on div "邊界 居中 預設 固定的 洛基 扳機 寬的 加大碼" at bounding box center [213, 339] width 265 height 252
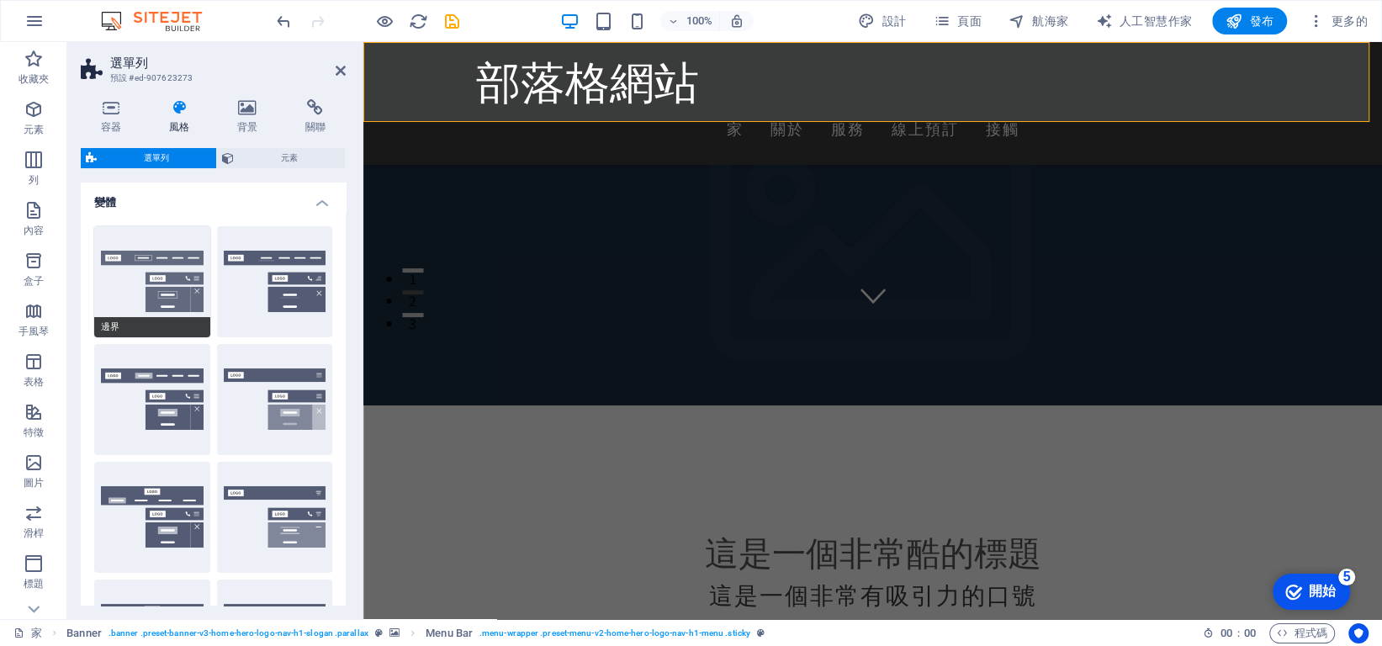
click at [146, 264] on button "邊界" at bounding box center [152, 281] width 116 height 111
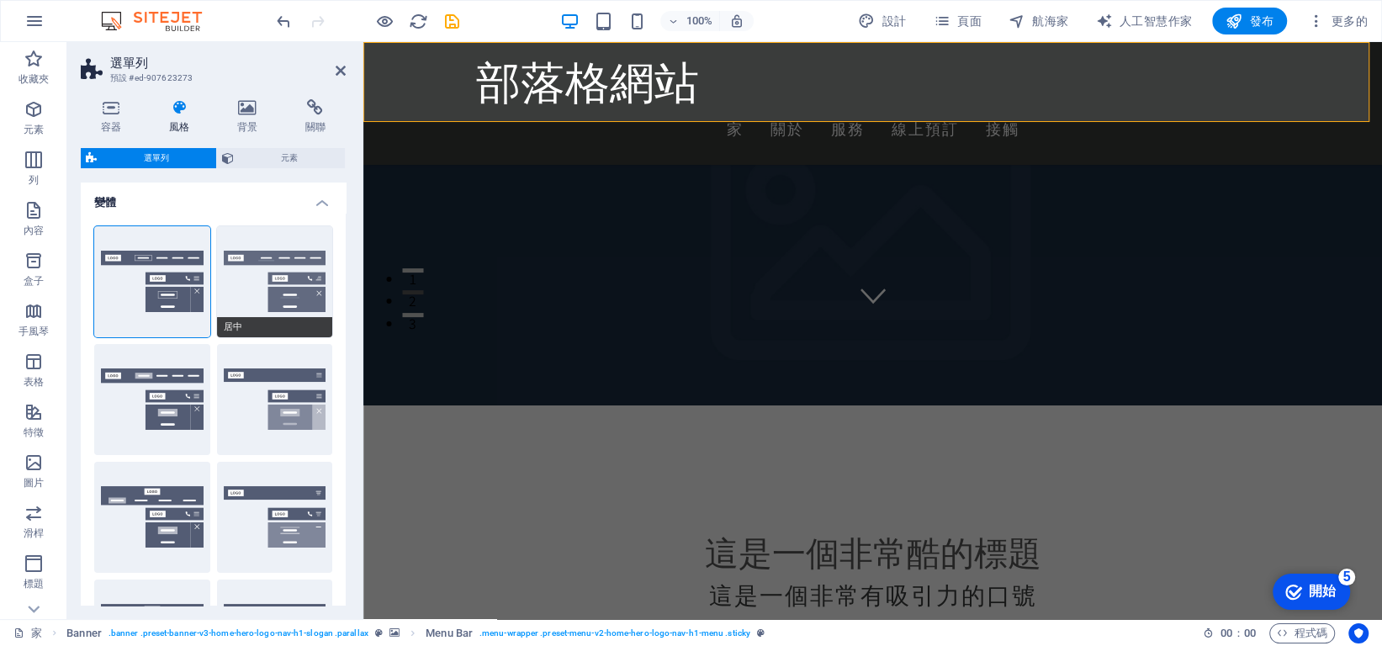
click at [252, 262] on button "居中" at bounding box center [275, 281] width 116 height 111
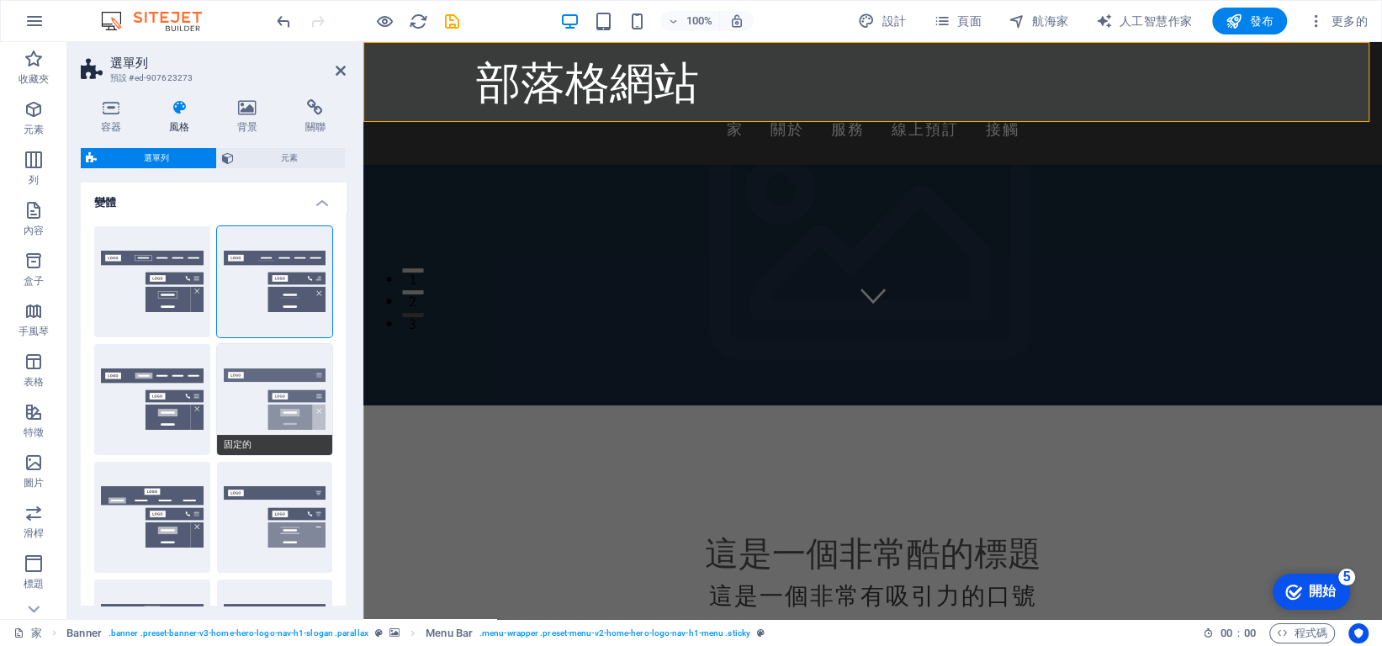
click at [247, 421] on button "固定的" at bounding box center [275, 399] width 116 height 111
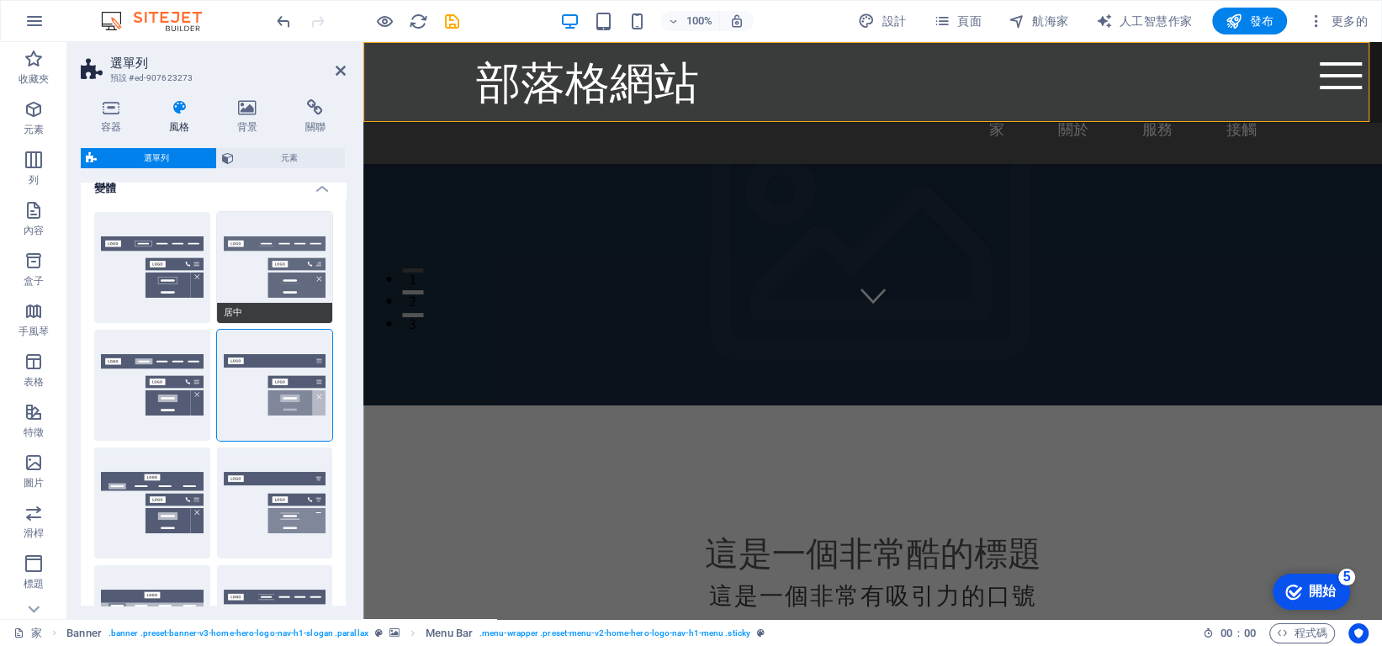
scroll to position [0, 0]
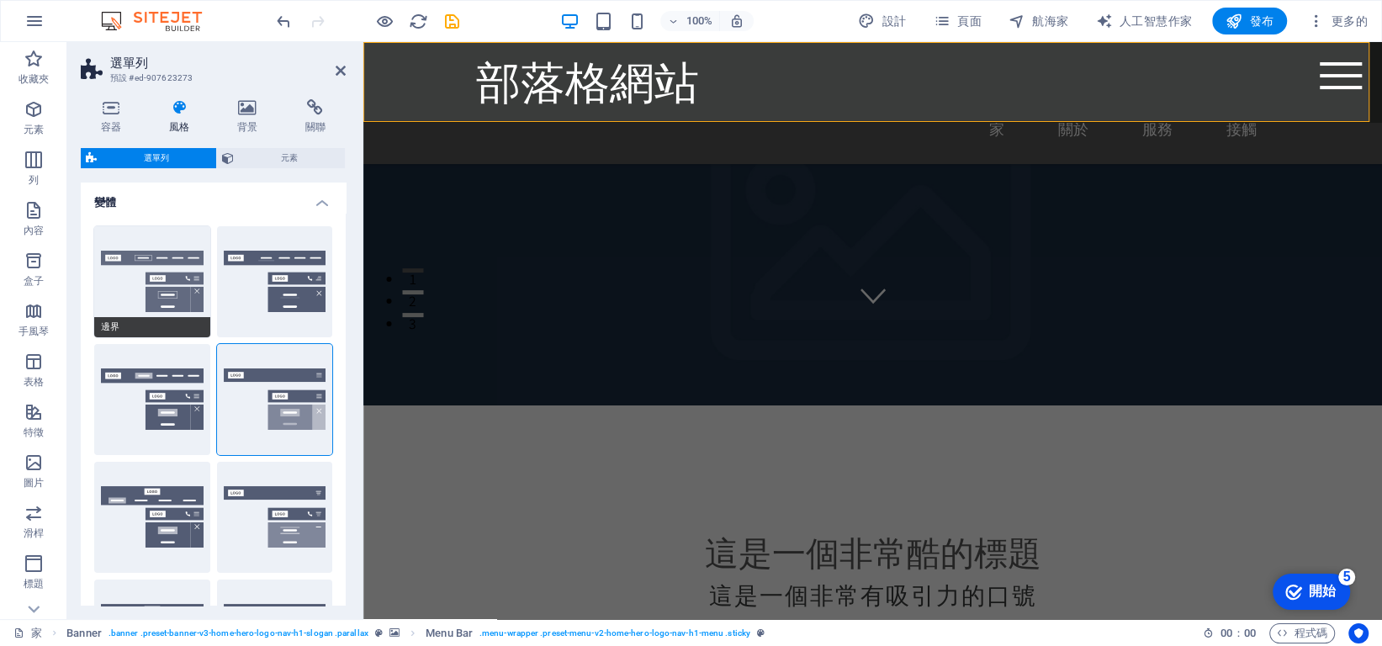
click at [168, 273] on button "邊界" at bounding box center [152, 281] width 116 height 111
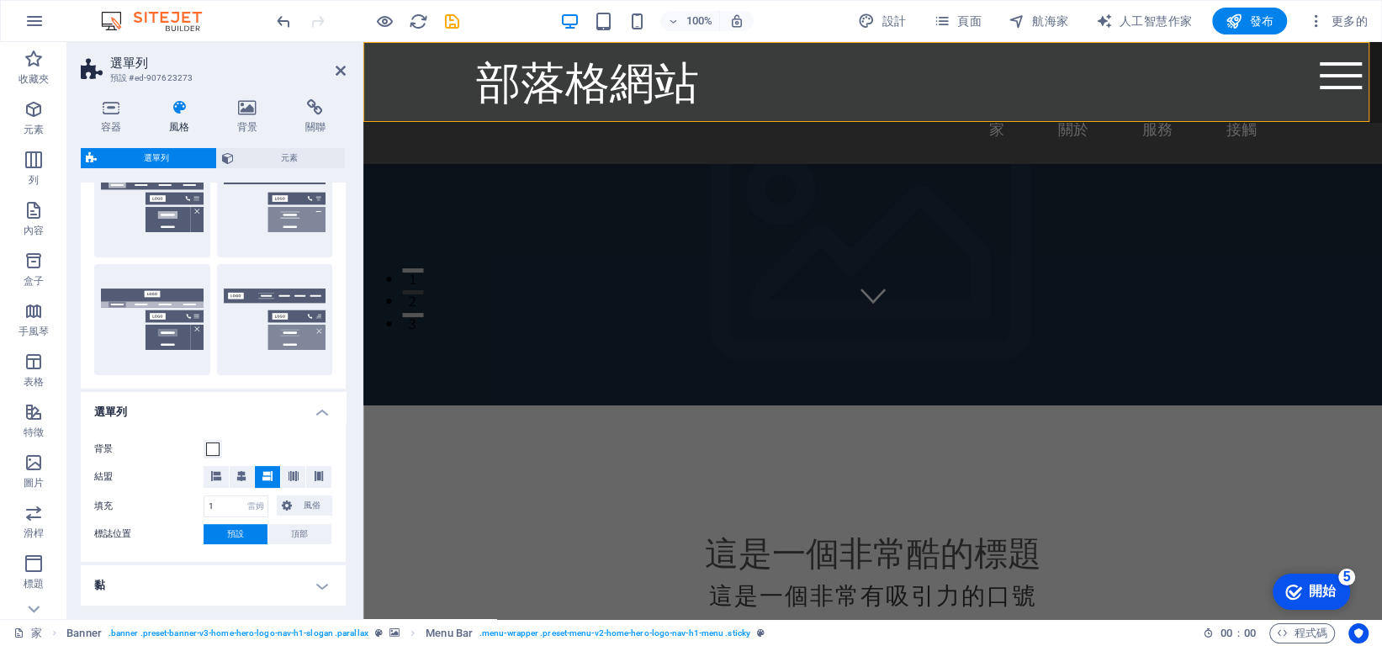
scroll to position [421, 0]
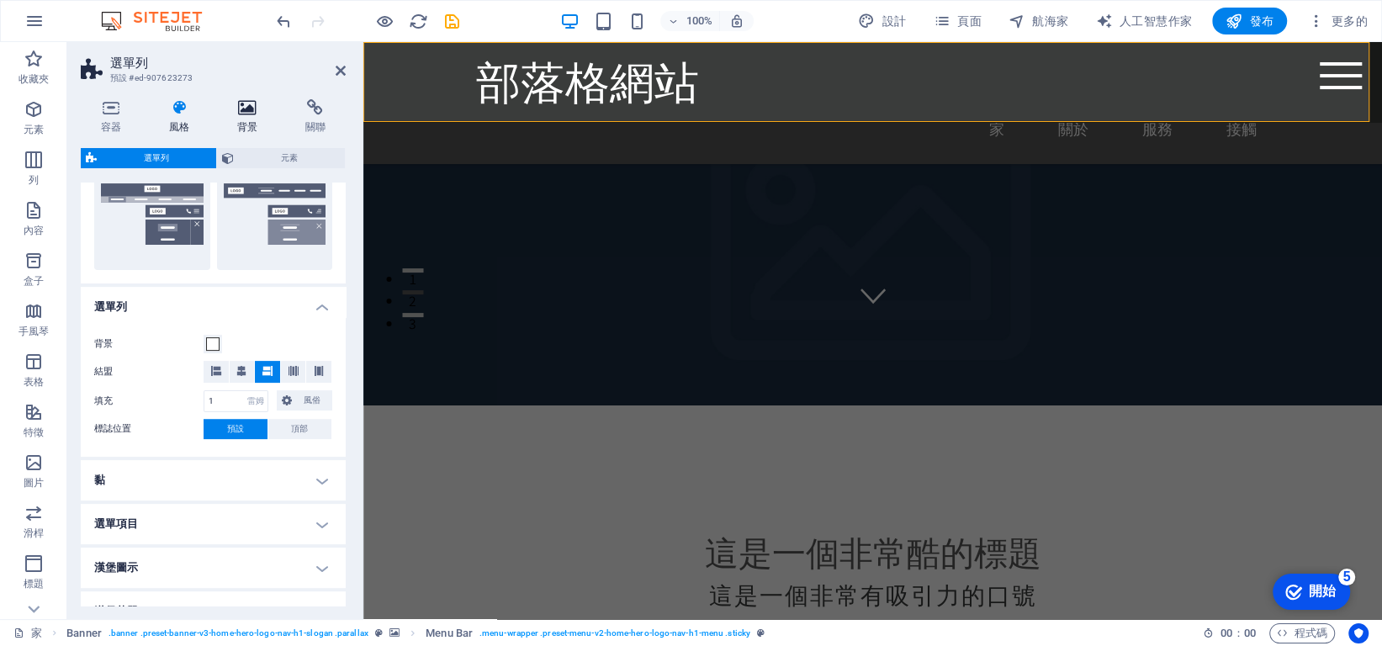
click at [236, 106] on icon at bounding box center [247, 107] width 61 height 17
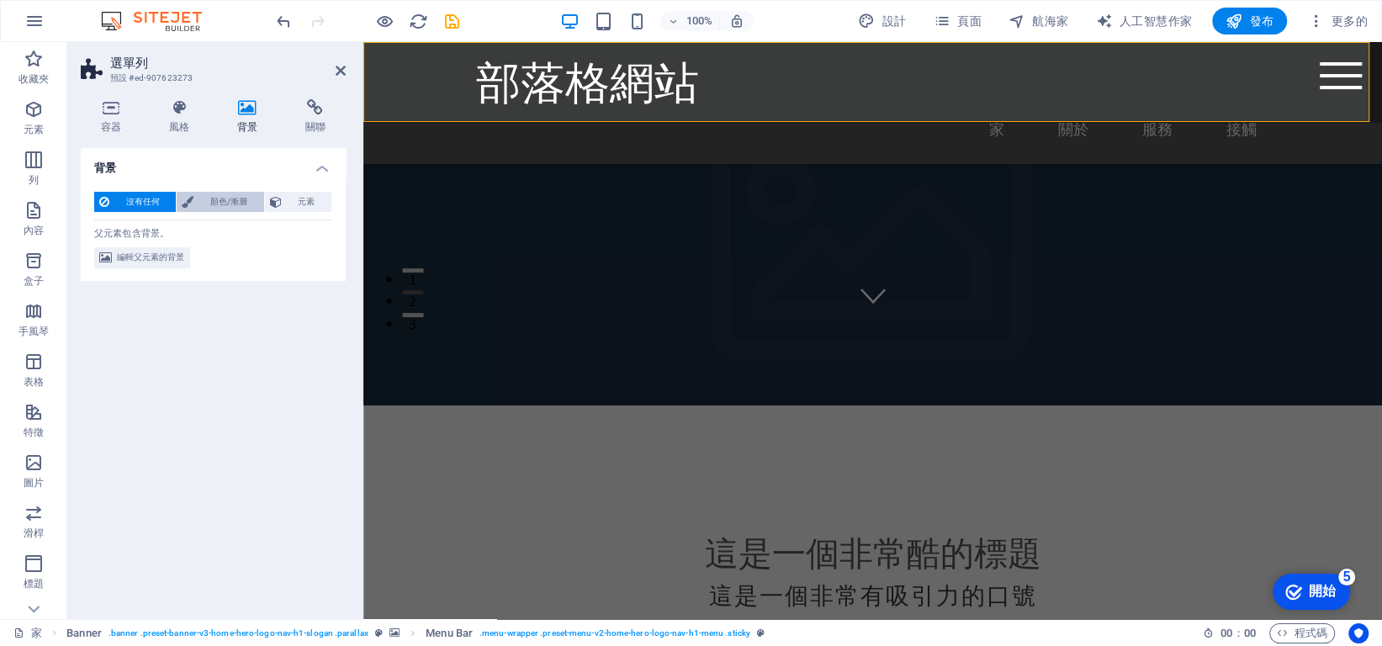
click at [247, 203] on font "顏色/漸層" at bounding box center [228, 201] width 37 height 9
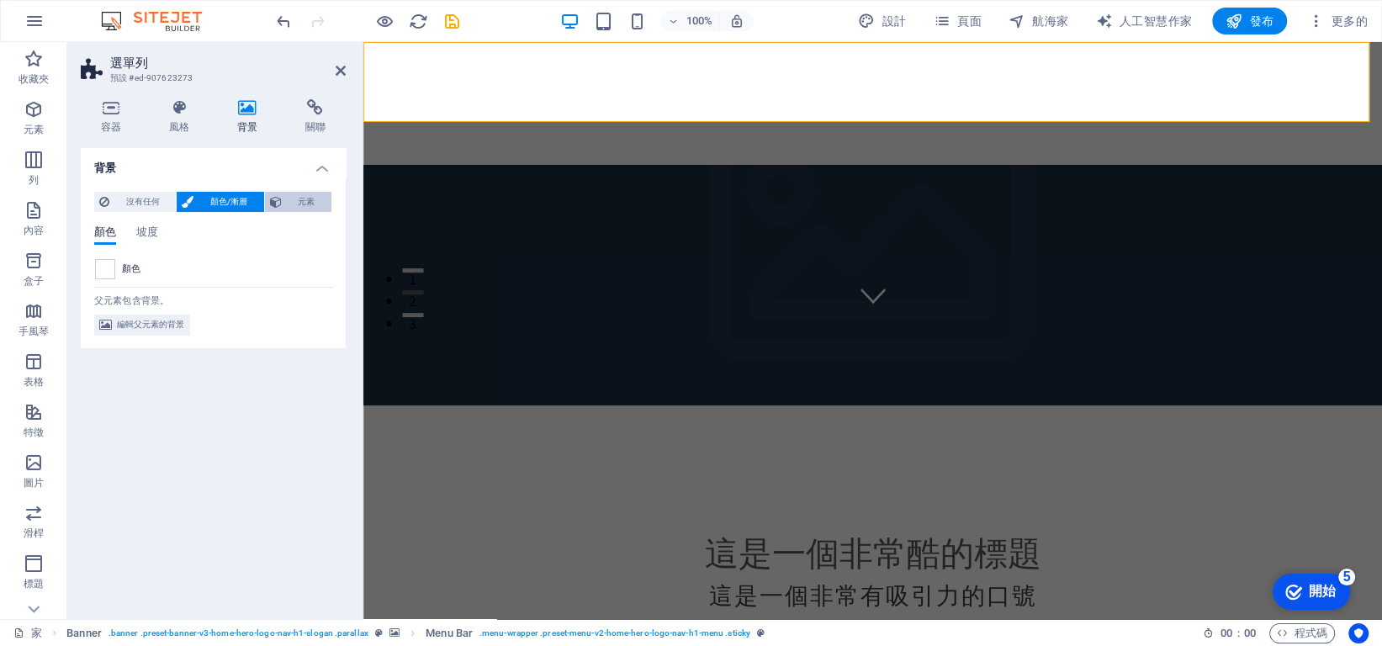
click at [295, 199] on span "元素" at bounding box center [307, 202] width 40 height 20
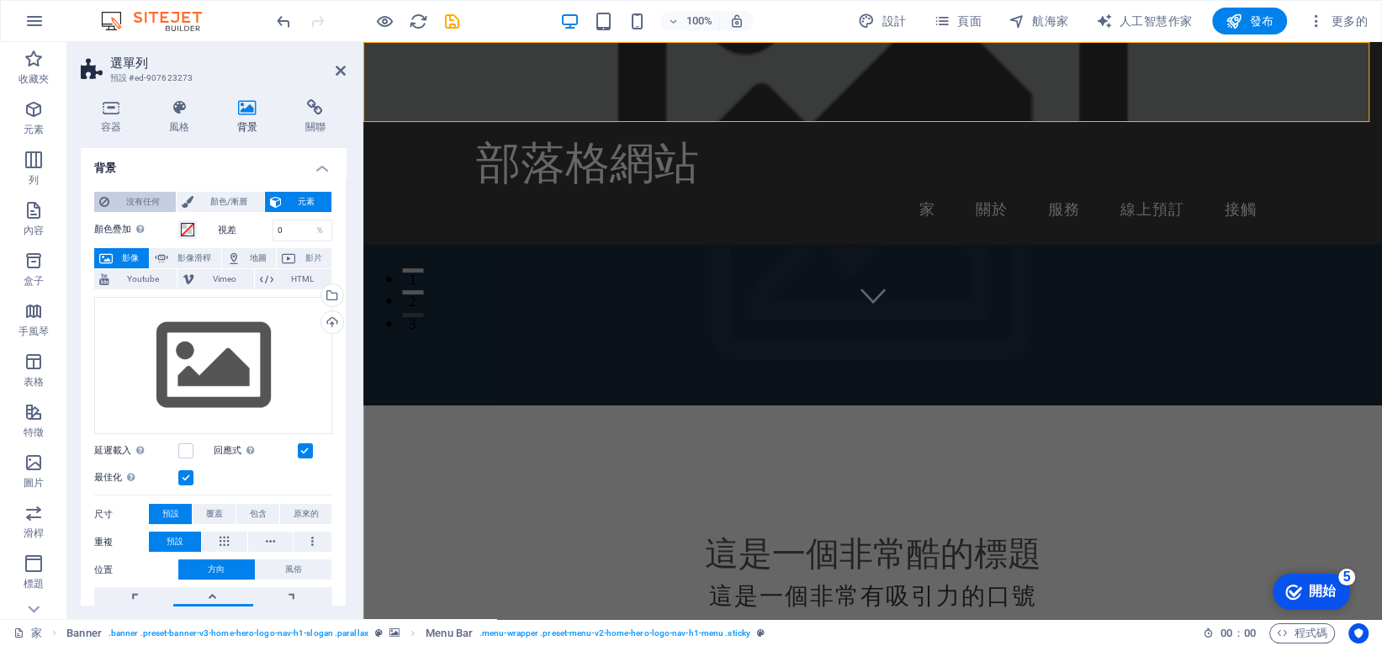
click at [132, 199] on font "沒有任何" at bounding box center [143, 201] width 34 height 9
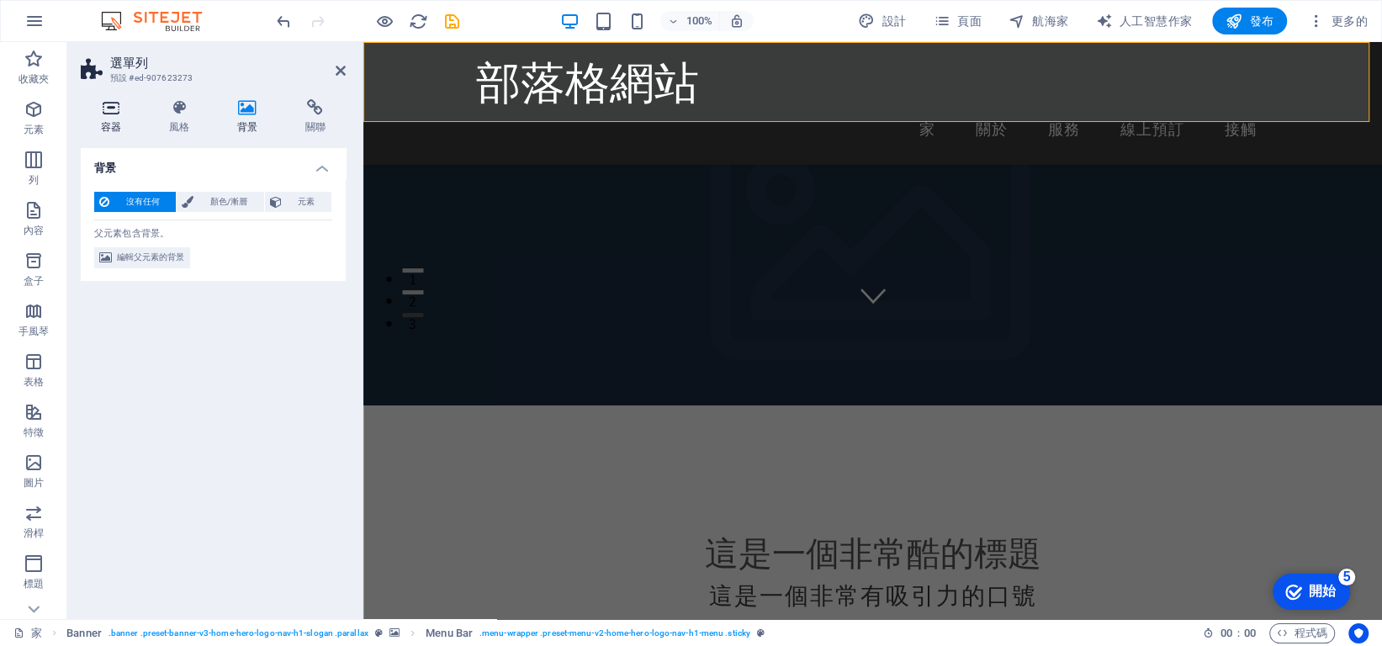
click at [108, 113] on icon at bounding box center [111, 107] width 61 height 17
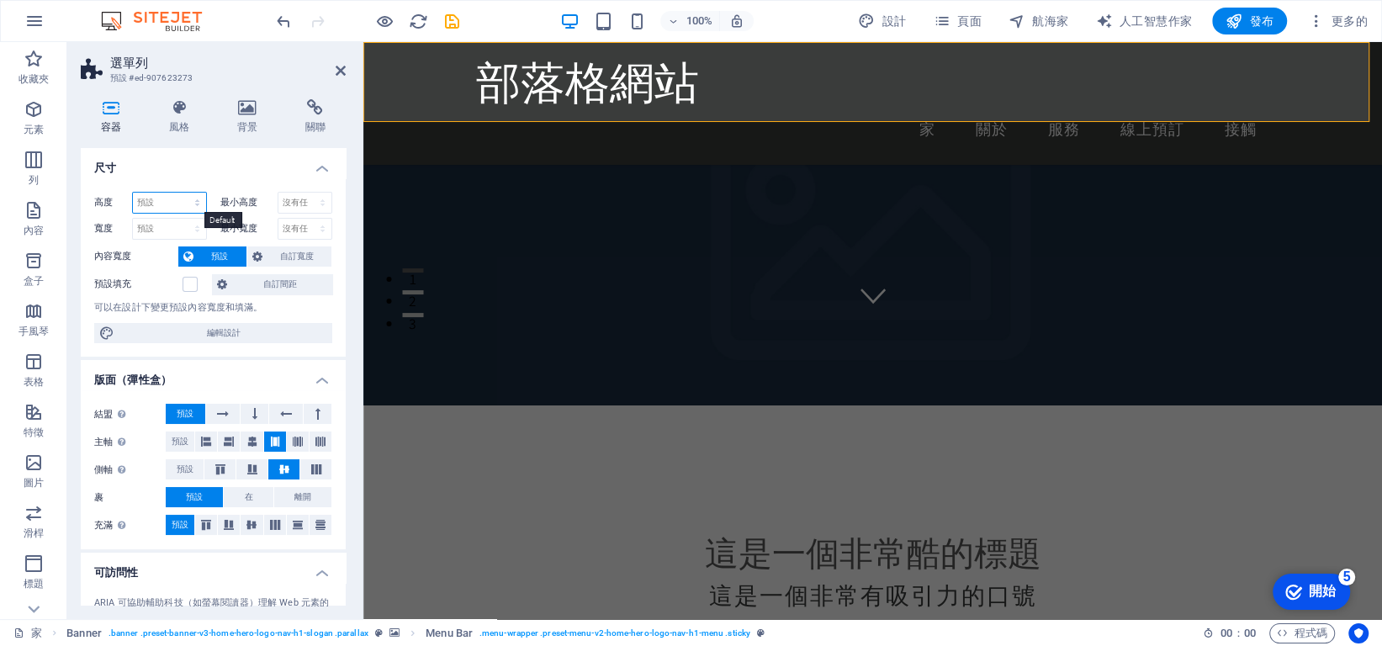
click at [193, 202] on select "預設 像素 雷姆 ％ 極端值 大眾" at bounding box center [169, 203] width 73 height 20
click at [315, 197] on select "沒有任何 像素 [PERSON_NAME] ％ 極端值 大眾" at bounding box center [305, 203] width 54 height 20
click at [193, 204] on select "預設 像素 雷姆 ％ 極端值 大眾" at bounding box center [169, 203] width 73 height 20
click at [148, 200] on select "預設 像素 雷姆 ％ 極端值 大眾" at bounding box center [169, 203] width 73 height 20
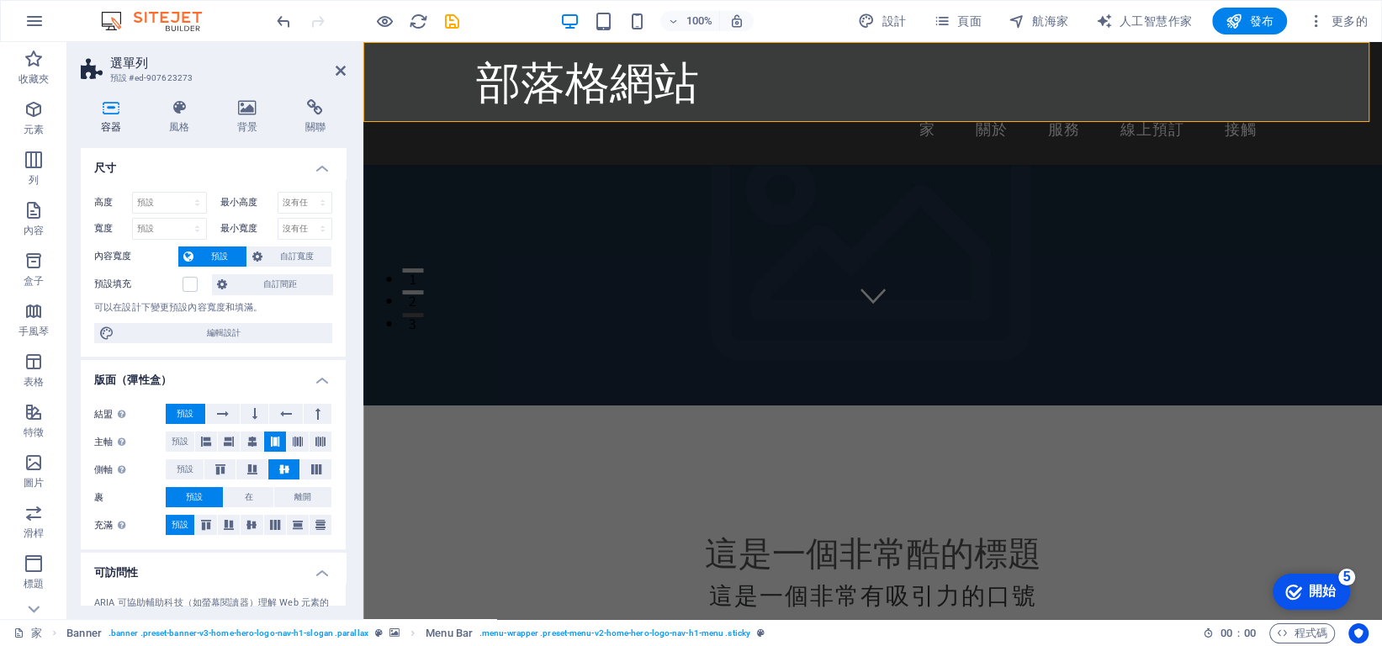
click at [183, 178] on div "高度 預設 像素 雷姆 ％ 極端值 大眾 最小高度 沒有任何 像素 雷姆 ％ 極端值 大眾 寬度 預設 像素 雷姆 ％ em 極端值 大眾 最小寬度 沒有任何…" at bounding box center [213, 267] width 265 height 179
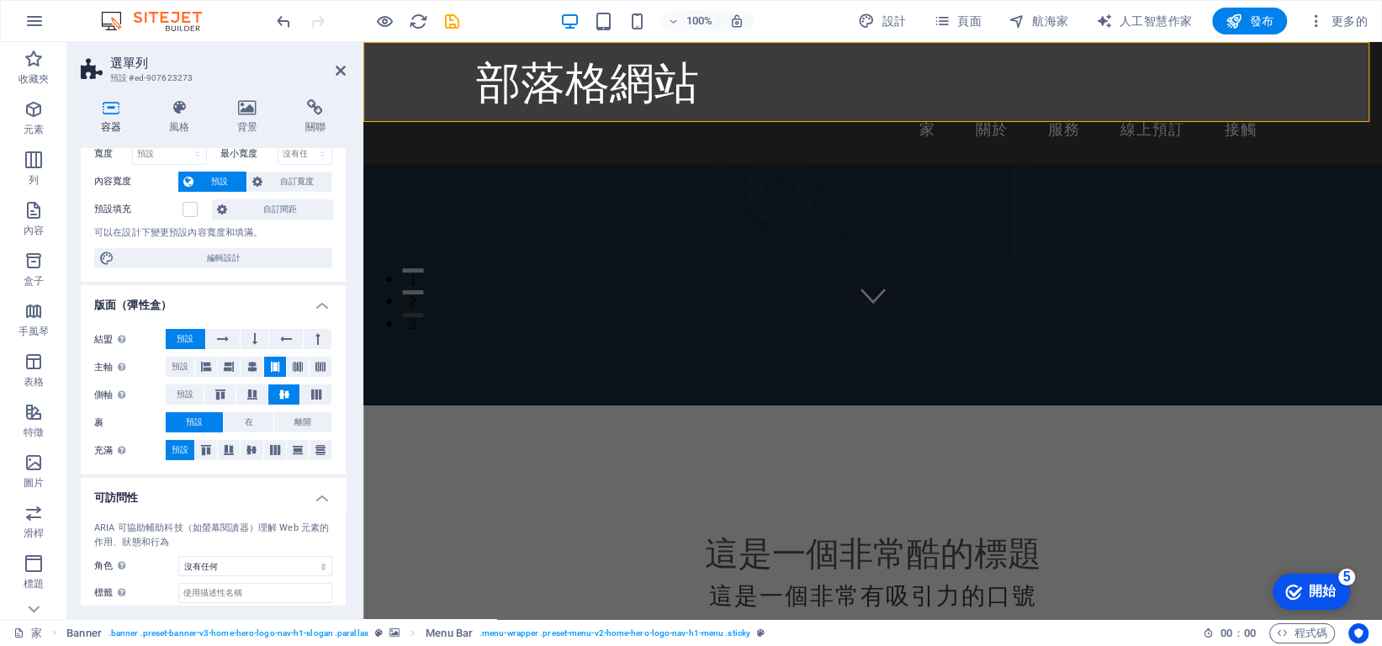
scroll to position [0, 0]
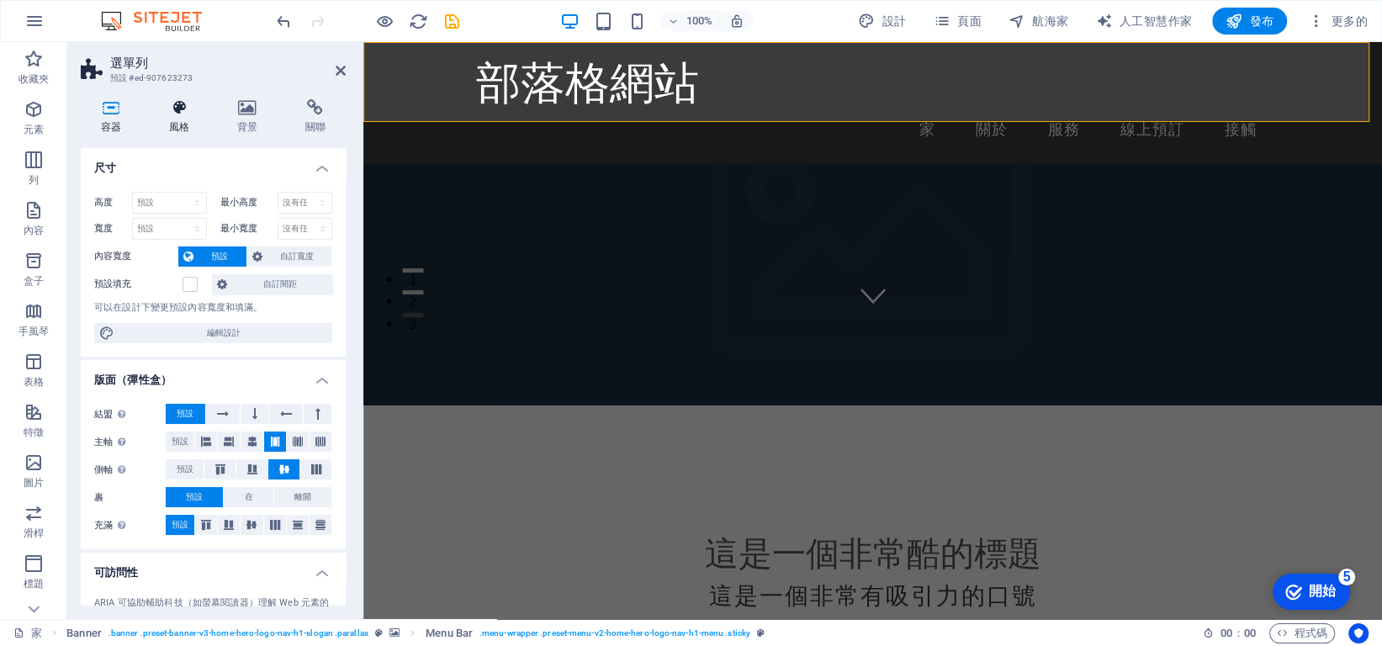
click at [166, 119] on h4 "風格" at bounding box center [183, 116] width 68 height 35
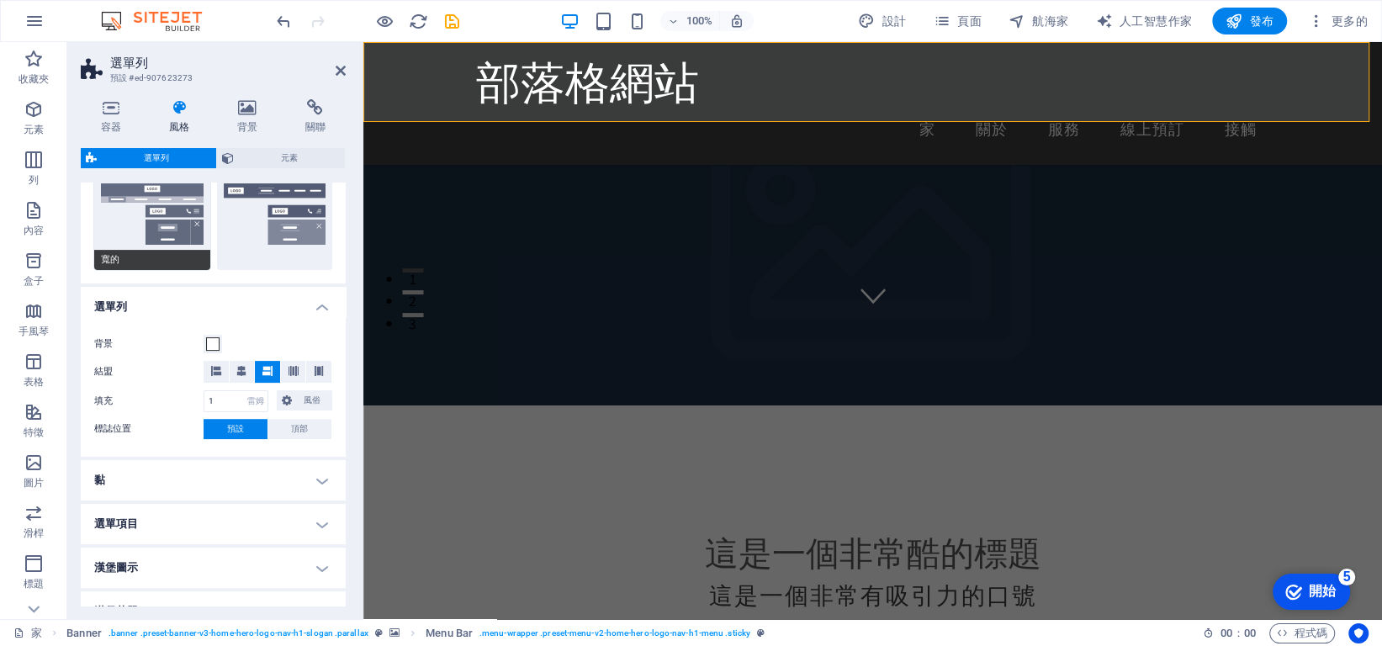
click at [140, 245] on button "寬的" at bounding box center [152, 214] width 116 height 111
type input "0"
type input "2"
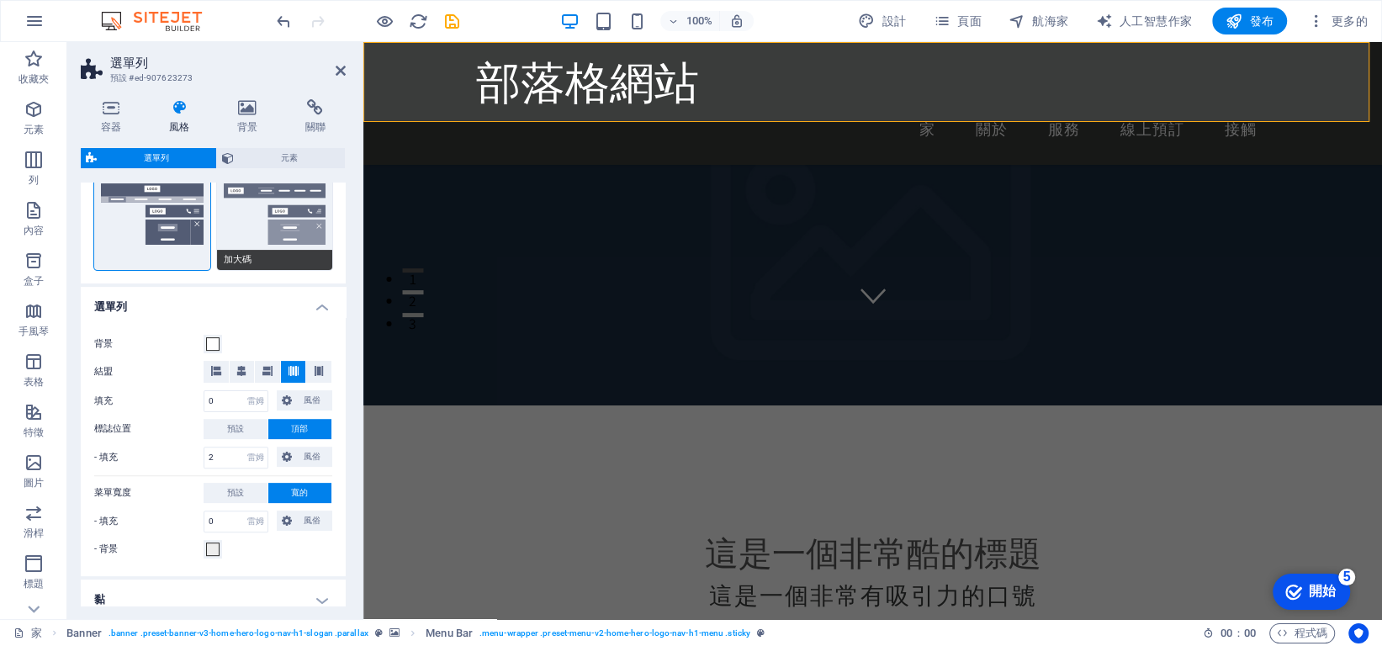
click at [236, 245] on button "加大碼" at bounding box center [275, 214] width 116 height 111
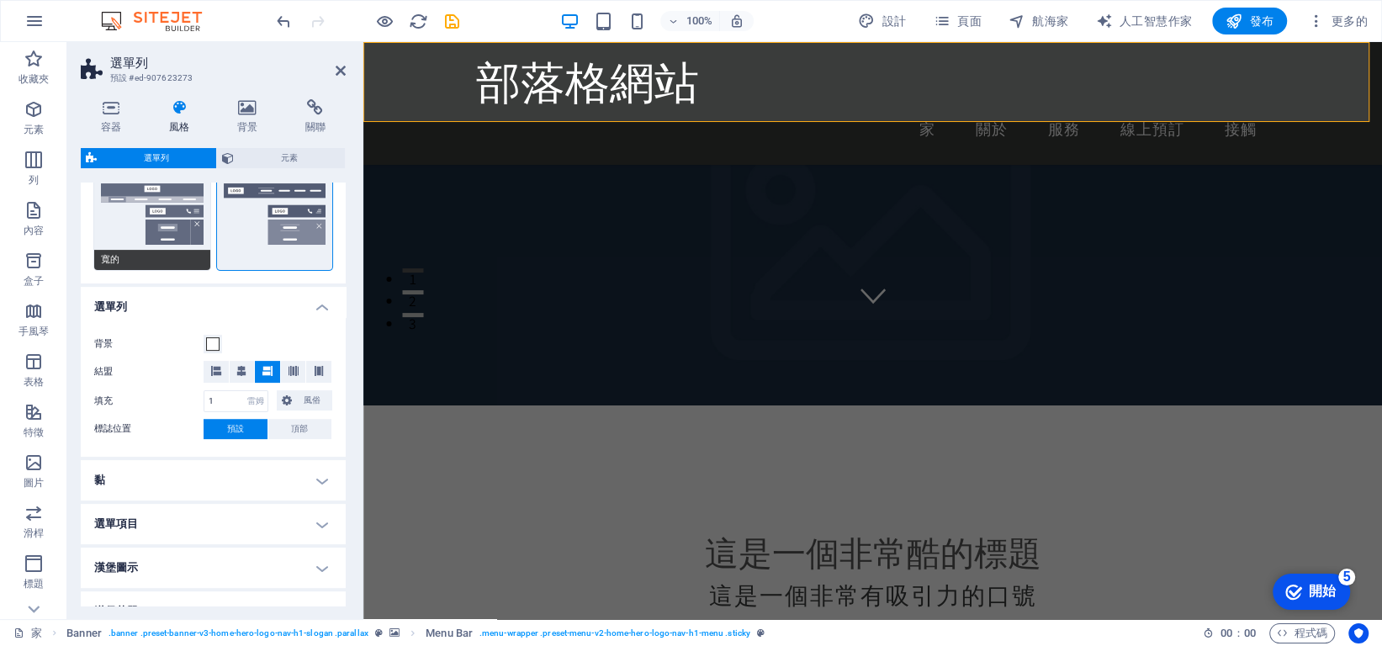
click at [130, 230] on button "寬的" at bounding box center [152, 214] width 116 height 111
type input "0"
type input "2"
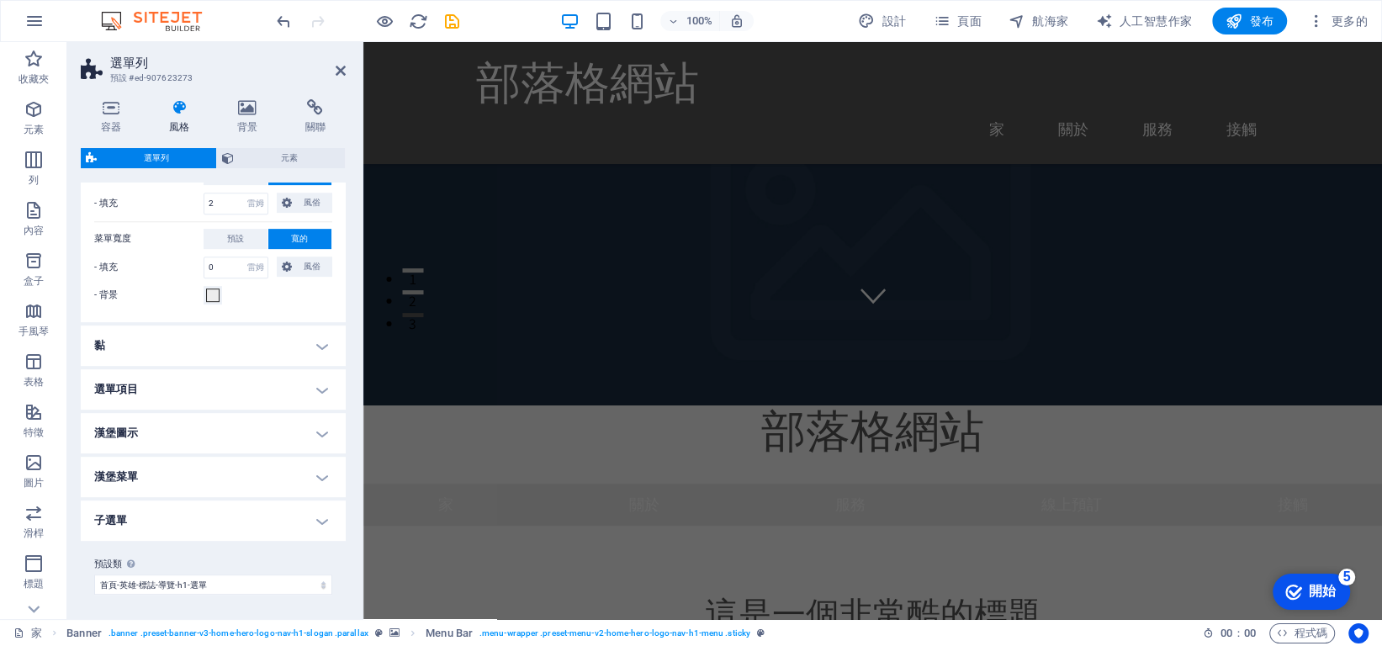
scroll to position [218, 0]
